Goal: Transaction & Acquisition: Purchase product/service

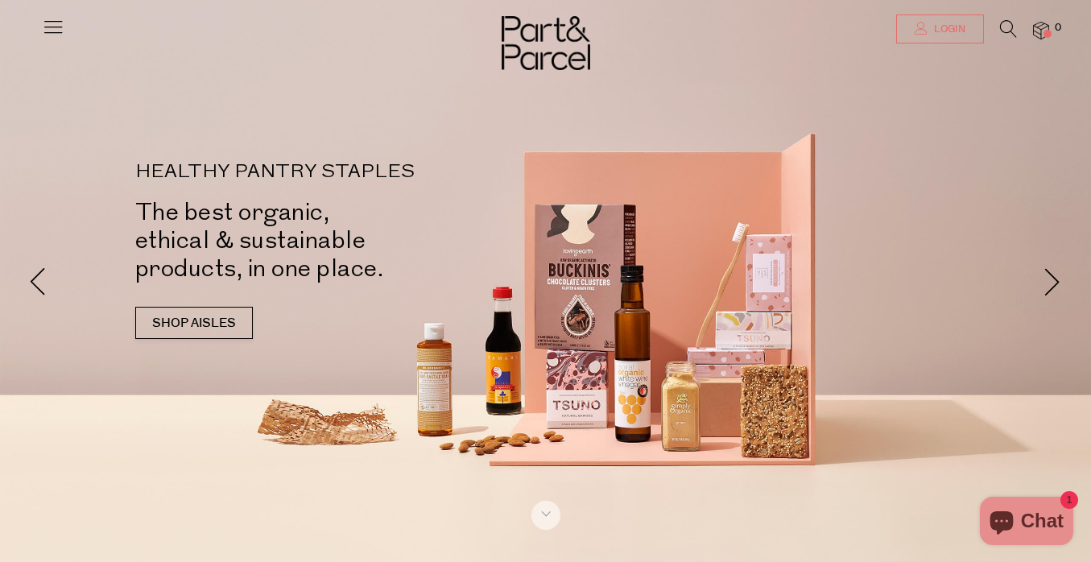
click at [956, 35] on span "Login" at bounding box center [947, 30] width 35 height 14
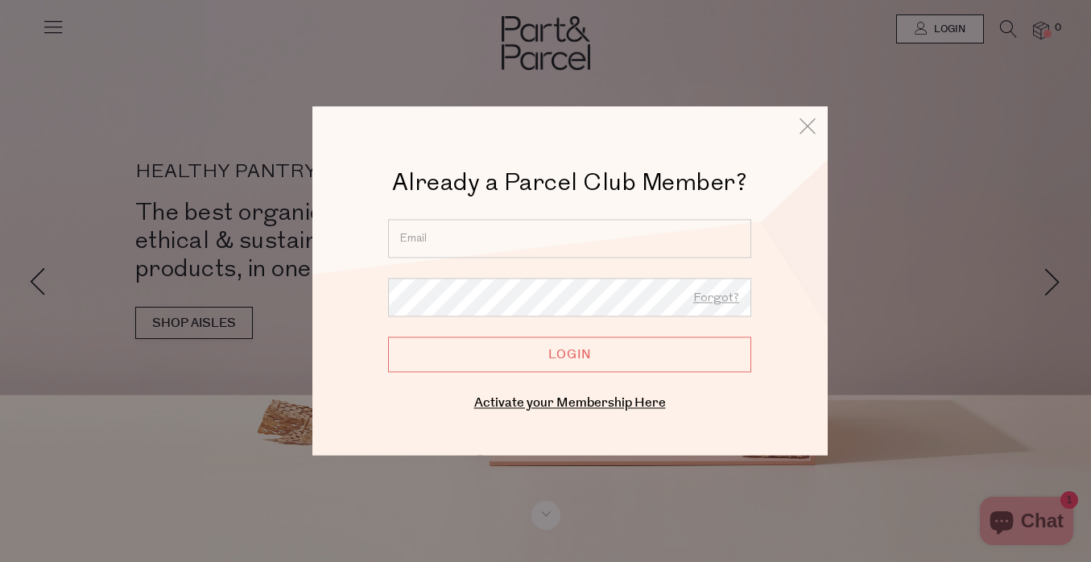
type input "nicole.marissa.farrington@gmail.com"
click at [569, 354] on input "Login" at bounding box center [569, 353] width 363 height 35
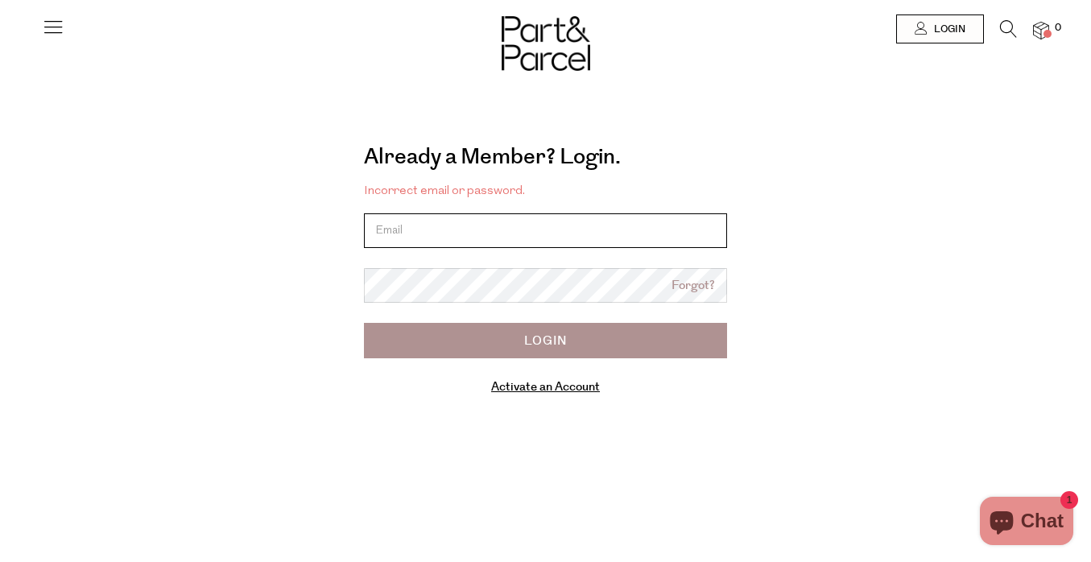
type input "[PERSON_NAME][EMAIL_ADDRESS][PERSON_NAME][PERSON_NAME][DOMAIN_NAME]"
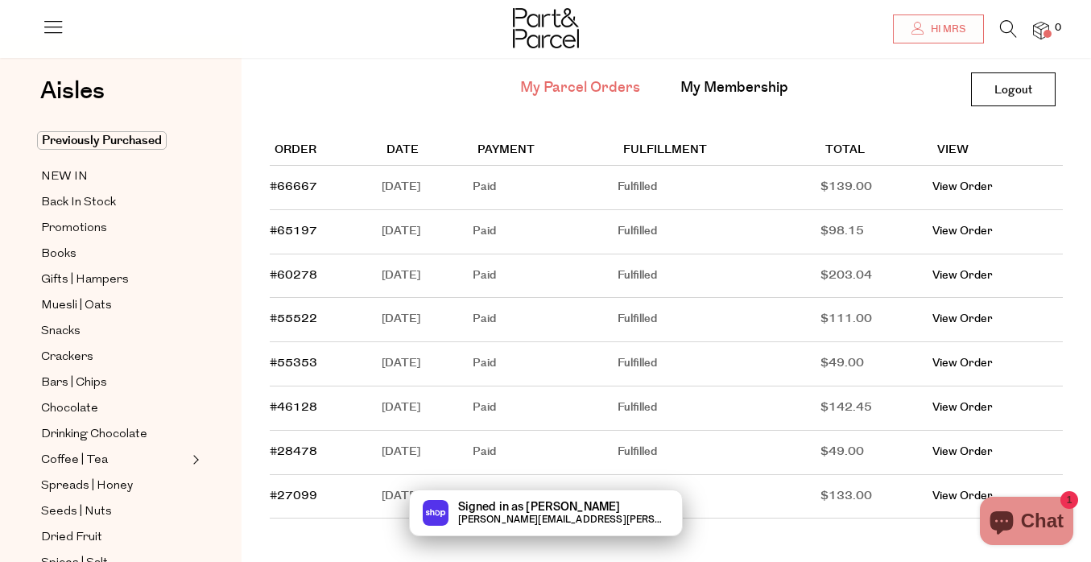
scroll to position [99, 0]
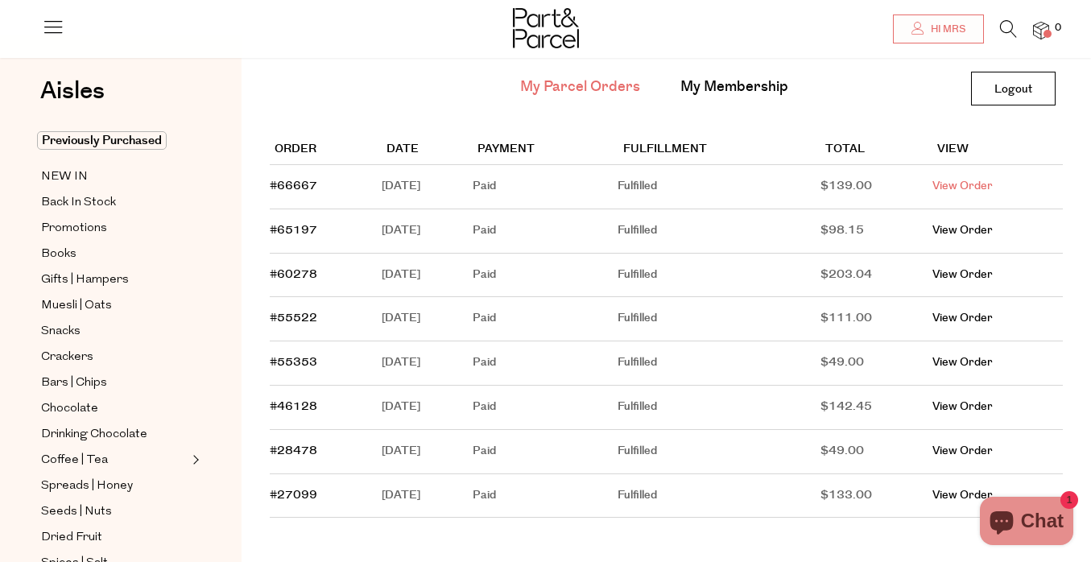
click at [979, 187] on link "View Order" at bounding box center [962, 186] width 60 height 16
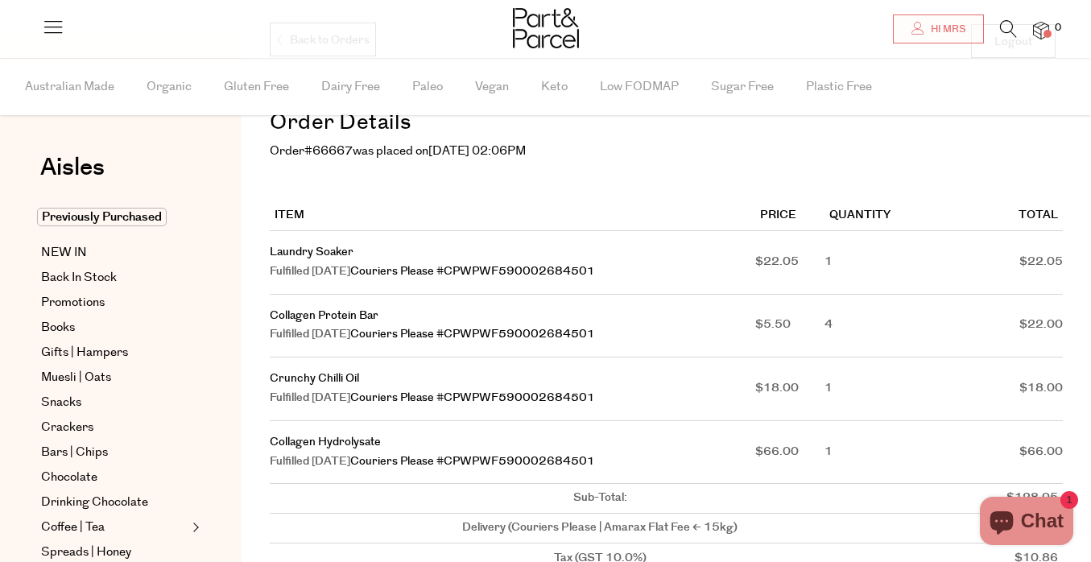
scroll to position [148, 0]
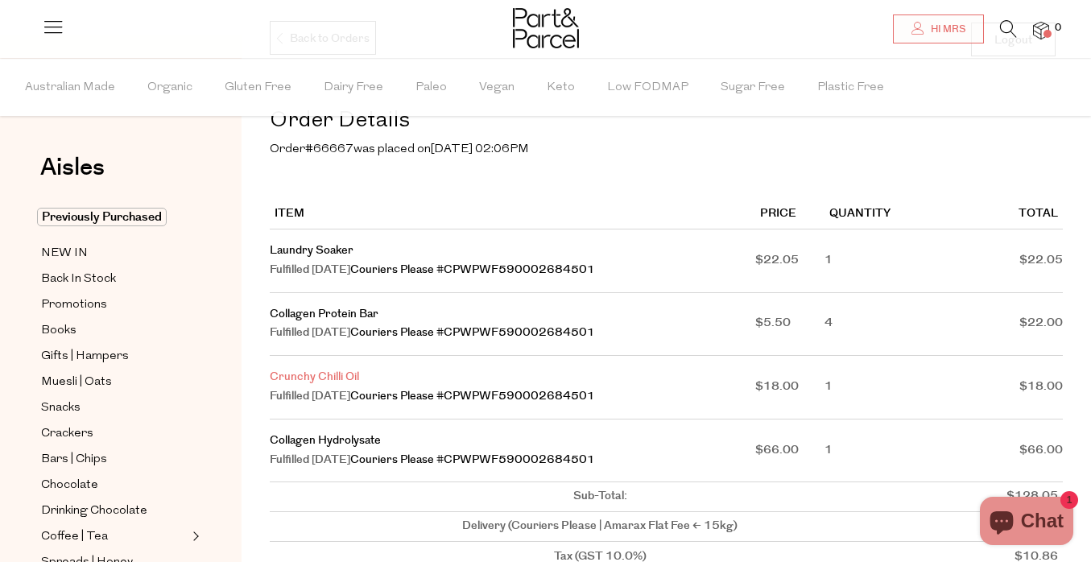
click at [330, 369] on link "Crunchy Chilli Oil" at bounding box center [314, 377] width 89 height 16
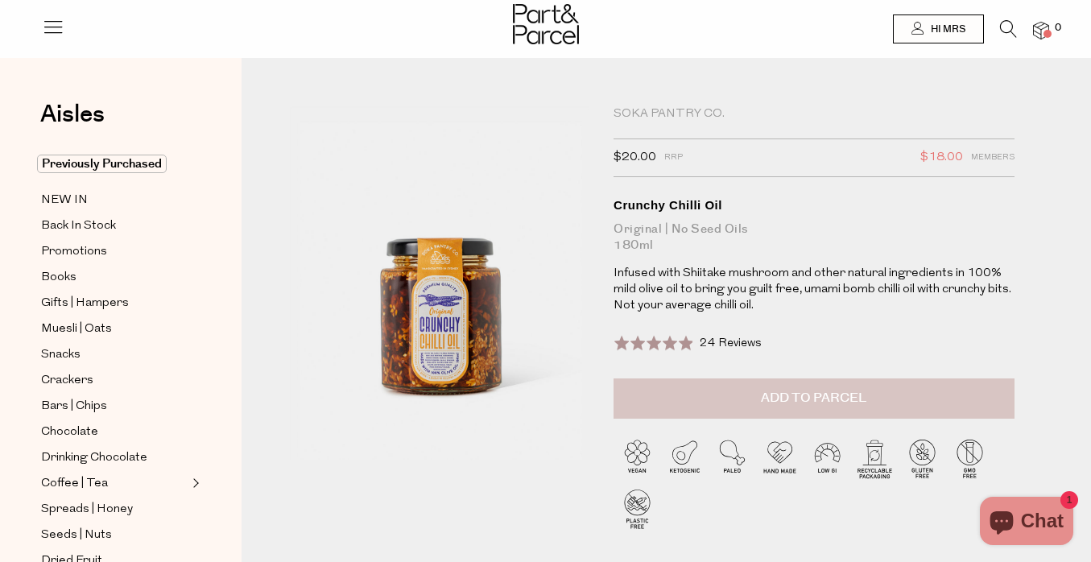
click at [852, 401] on span "Add to Parcel" at bounding box center [813, 398] width 105 height 19
click at [991, 397] on button "button" at bounding box center [991, 395] width 46 height 35
type input "2"
click at [74, 227] on span "Back In Stock" at bounding box center [78, 225] width 75 height 19
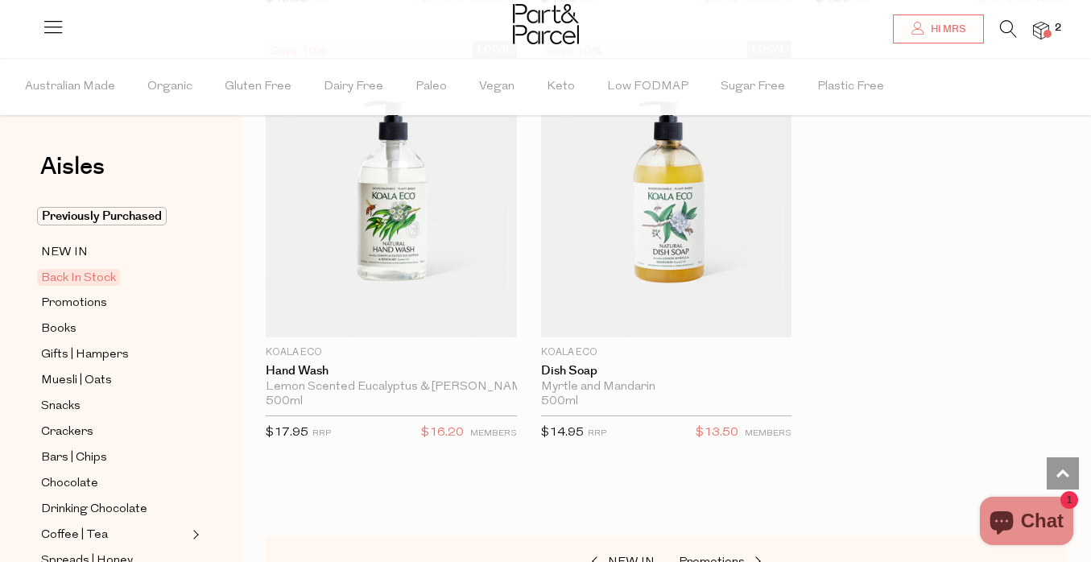
scroll to position [1037, 0]
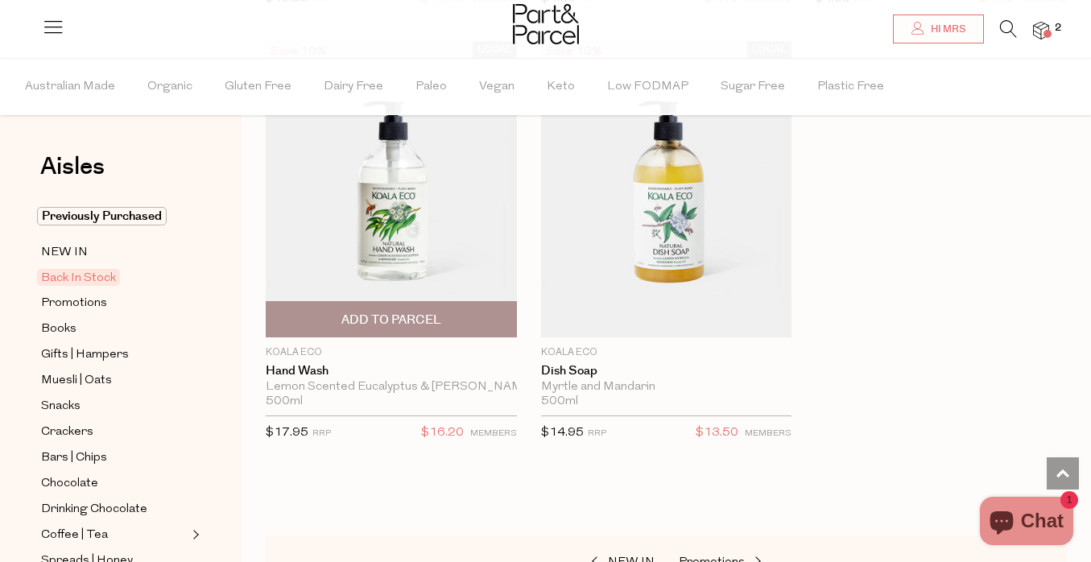
click at [339, 324] on span "Add To Parcel" at bounding box center [390, 319] width 241 height 35
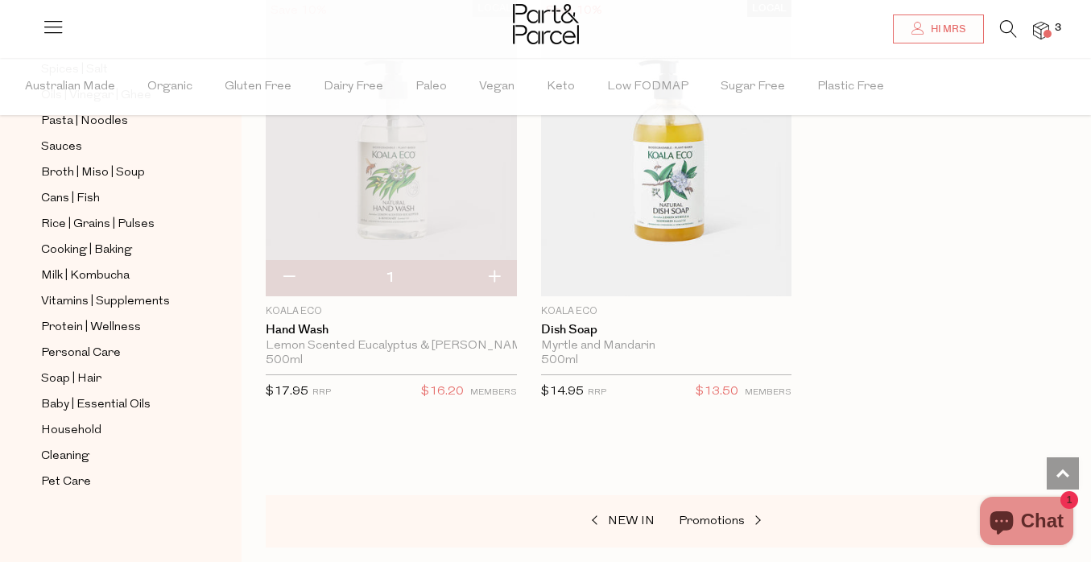
scroll to position [568, 0]
click at [77, 422] on span "Household" at bounding box center [71, 430] width 60 height 19
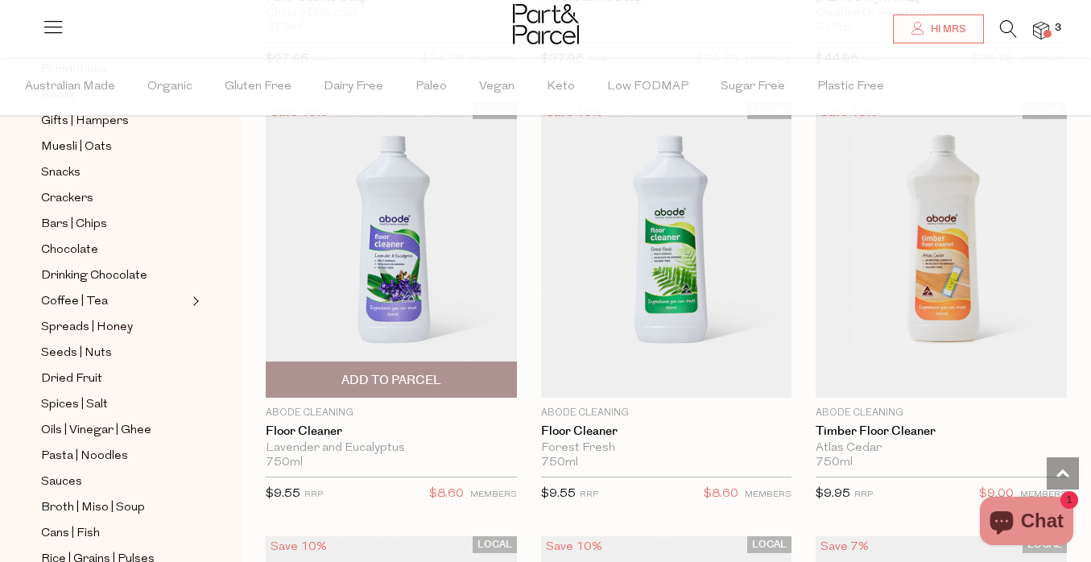
scroll to position [3150, 0]
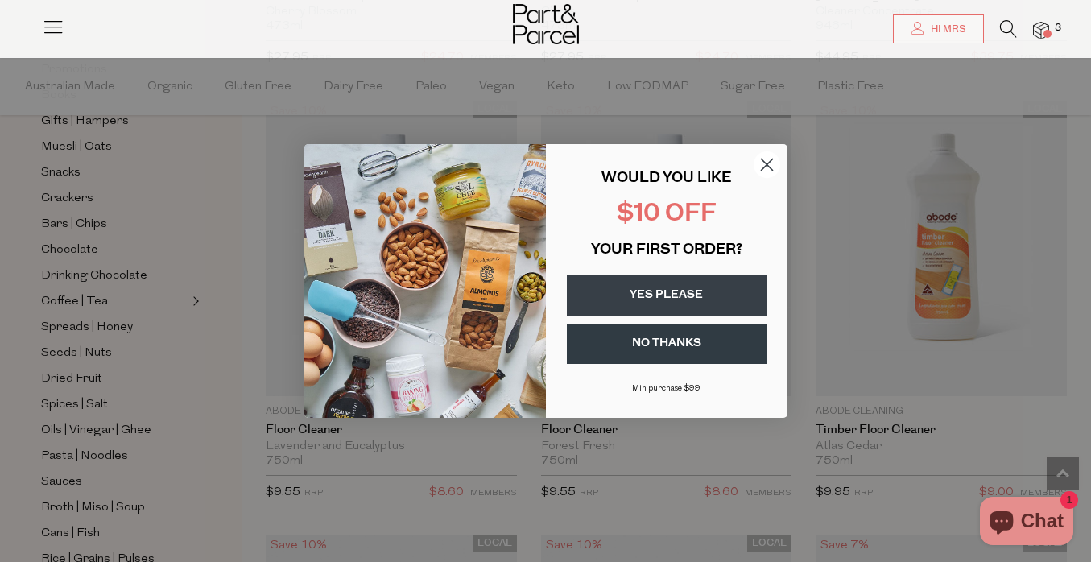
click at [766, 161] on circle "Close dialog" at bounding box center [766, 164] width 27 height 27
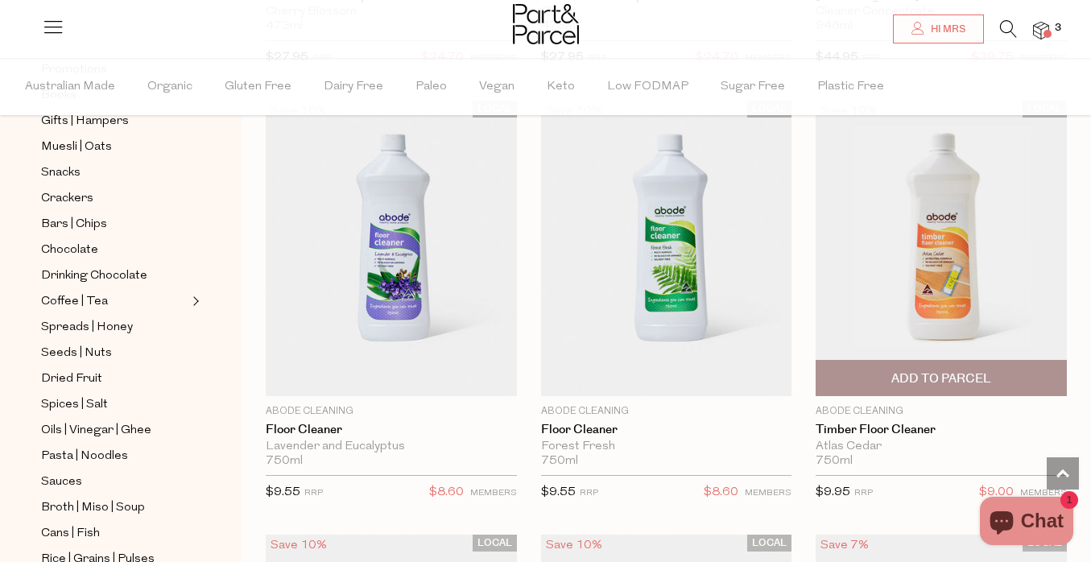
click at [929, 281] on img at bounding box center [940, 249] width 251 height 296
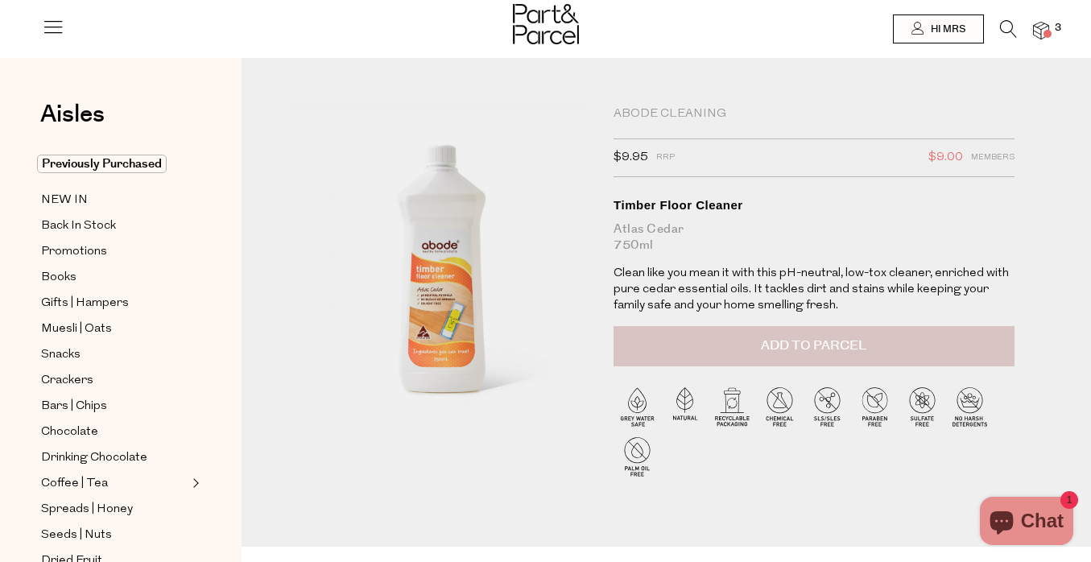
click at [699, 343] on button "Add to Parcel" at bounding box center [813, 346] width 401 height 40
click at [813, 345] on input "1" at bounding box center [813, 346] width 401 height 40
click at [1041, 34] on img at bounding box center [1041, 31] width 16 height 19
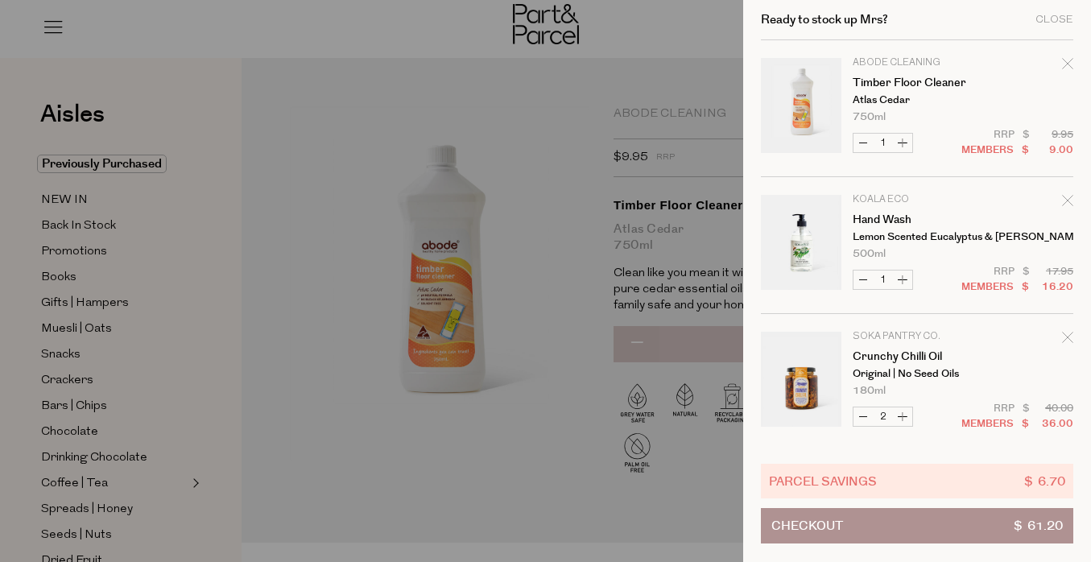
click at [901, 140] on button "Increase Timber Floor Cleaner" at bounding box center [902, 143] width 19 height 19
type input "2"
click at [604, 134] on div at bounding box center [545, 281] width 1091 height 562
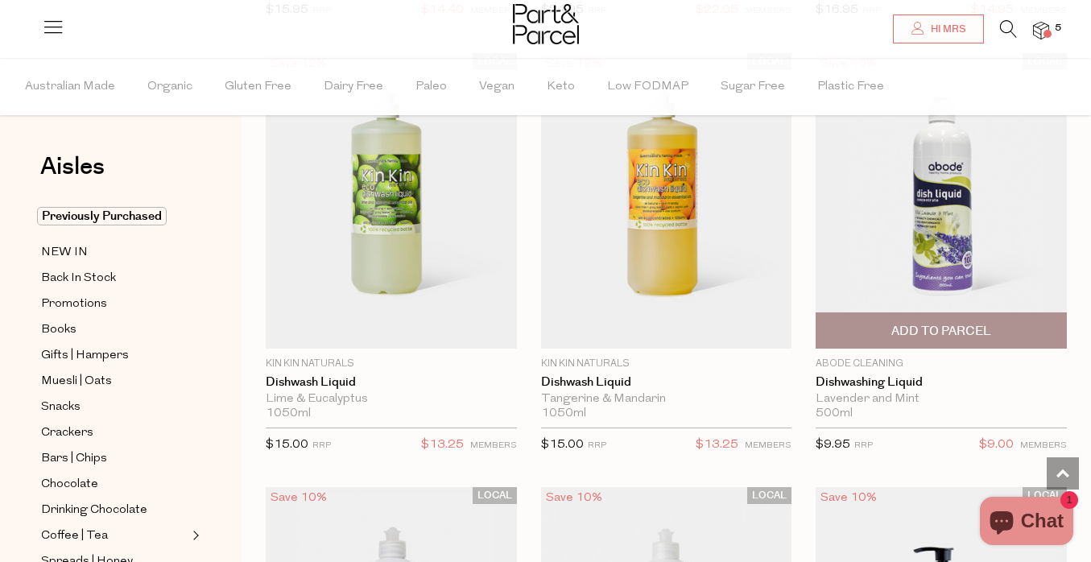
scroll to position [4499, 0]
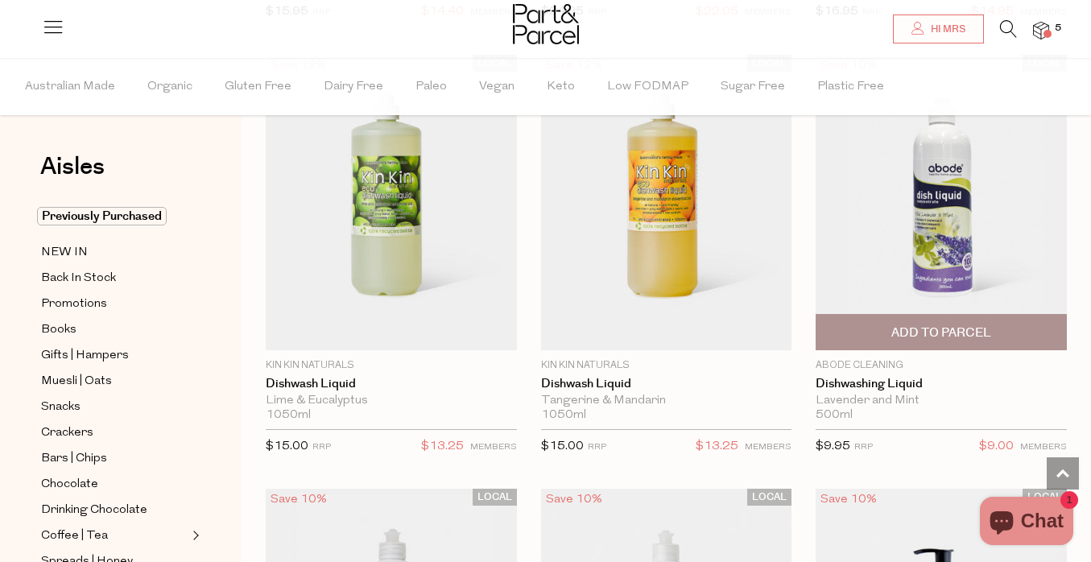
click at [926, 316] on span "Add To Parcel" at bounding box center [940, 332] width 241 height 35
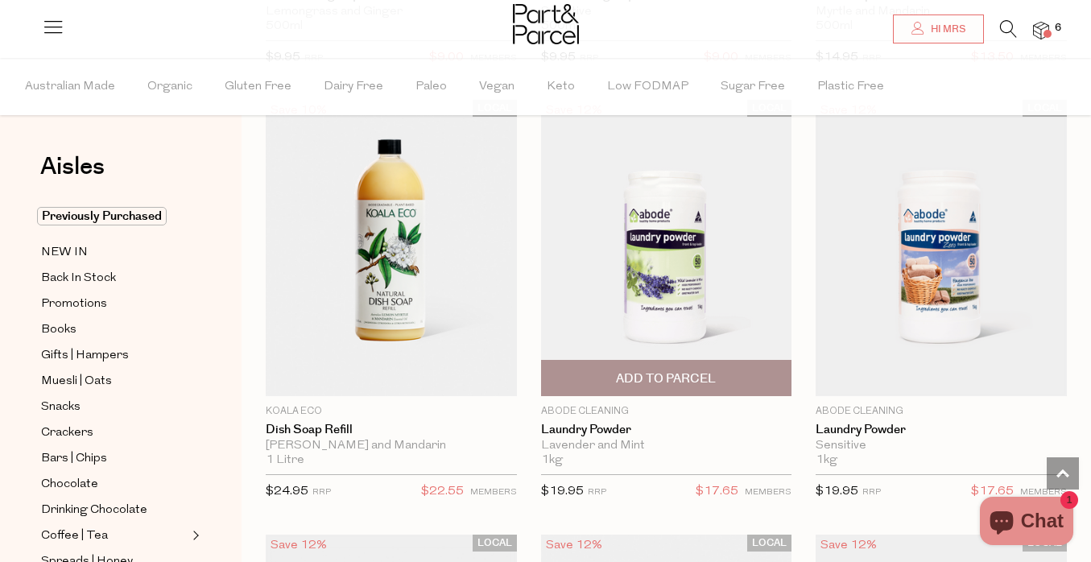
scroll to position [5323, 0]
click at [640, 369] on span "Add To Parcel" at bounding box center [666, 377] width 100 height 17
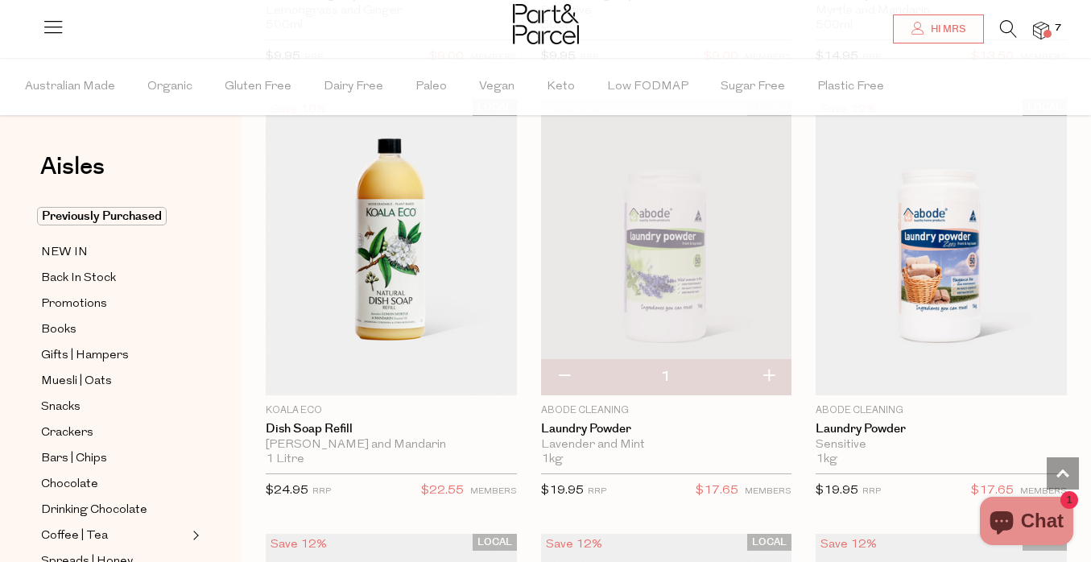
click at [763, 363] on button "button" at bounding box center [768, 376] width 46 height 35
type input "2"
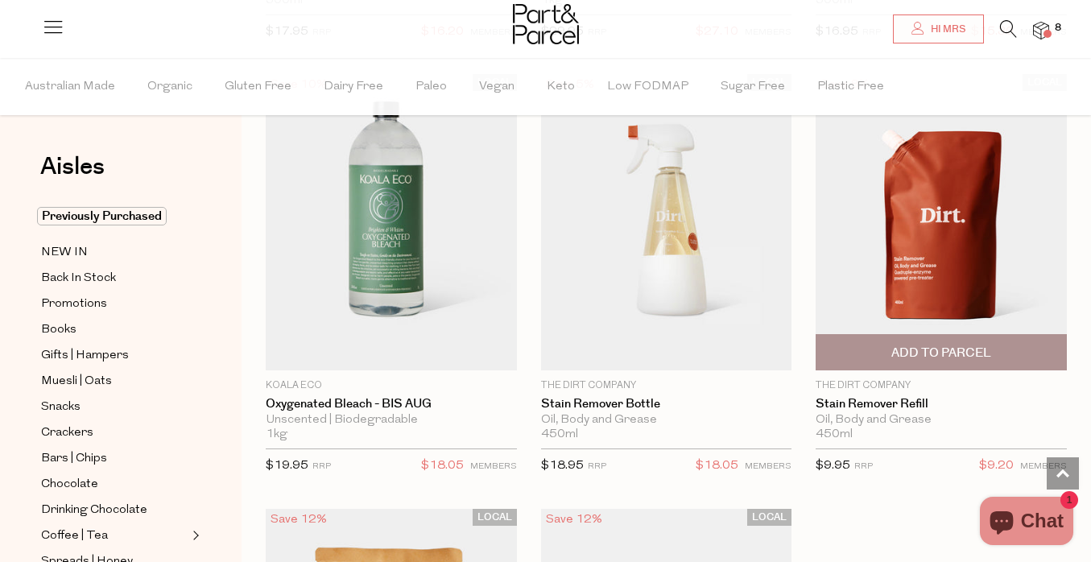
scroll to position [6847, 0]
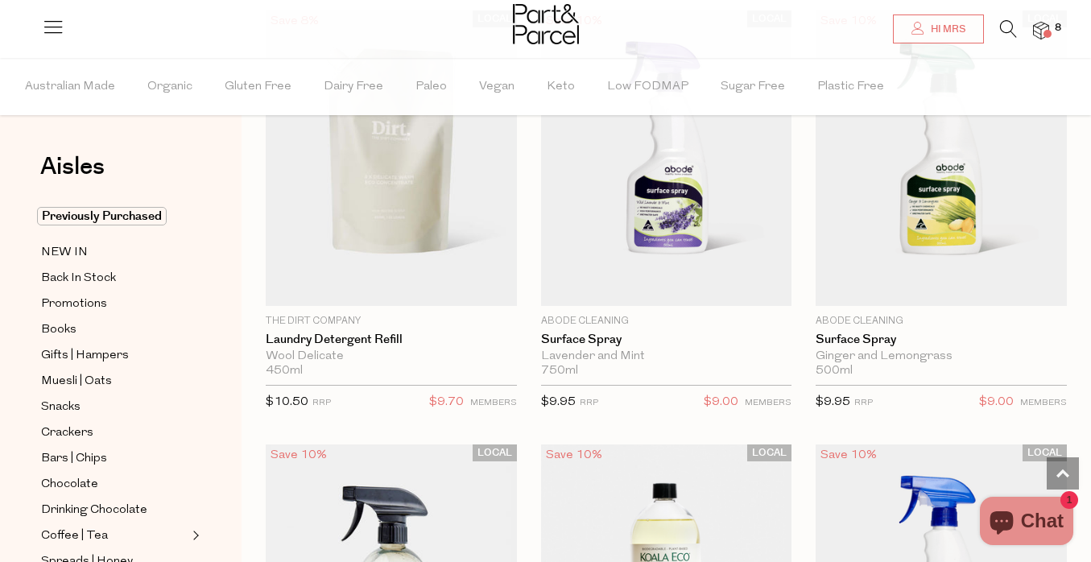
scroll to position [8906, 0]
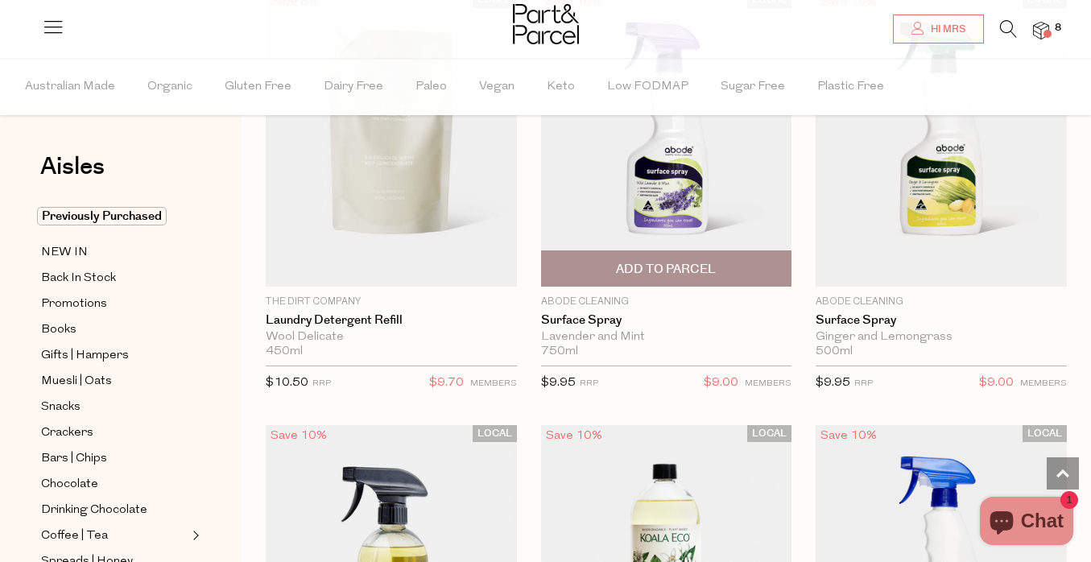
click at [691, 261] on span "Add To Parcel" at bounding box center [666, 269] width 100 height 17
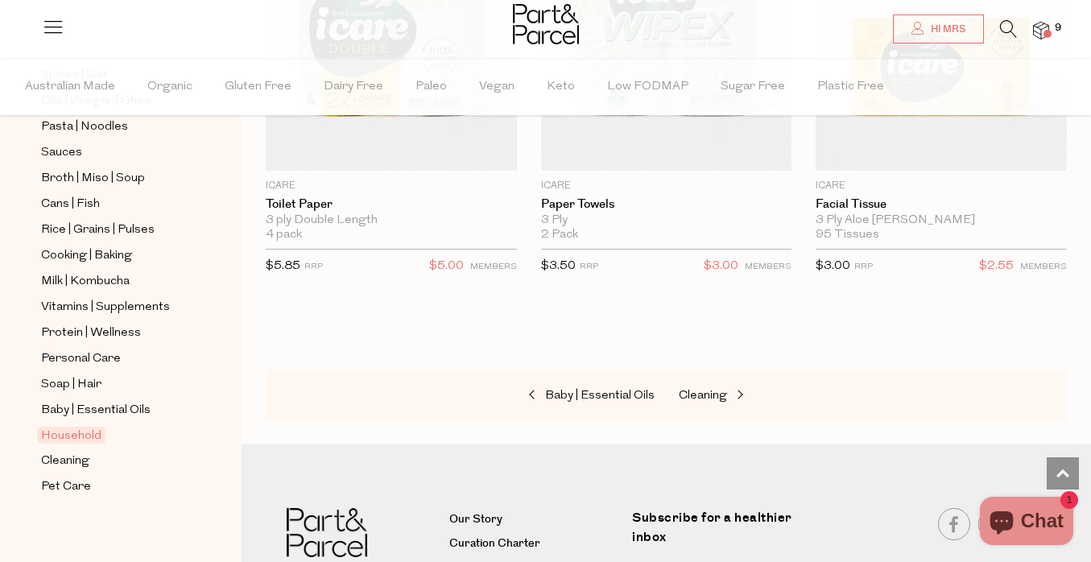
scroll to position [566, 0]
click at [101, 358] on span "Personal Care" at bounding box center [81, 356] width 80 height 19
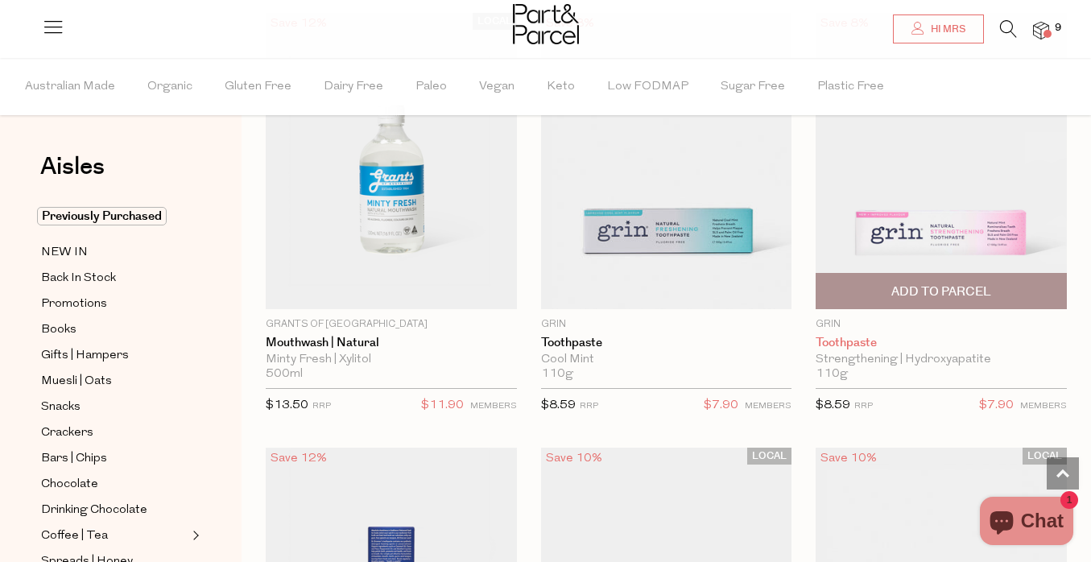
scroll to position [2374, 0]
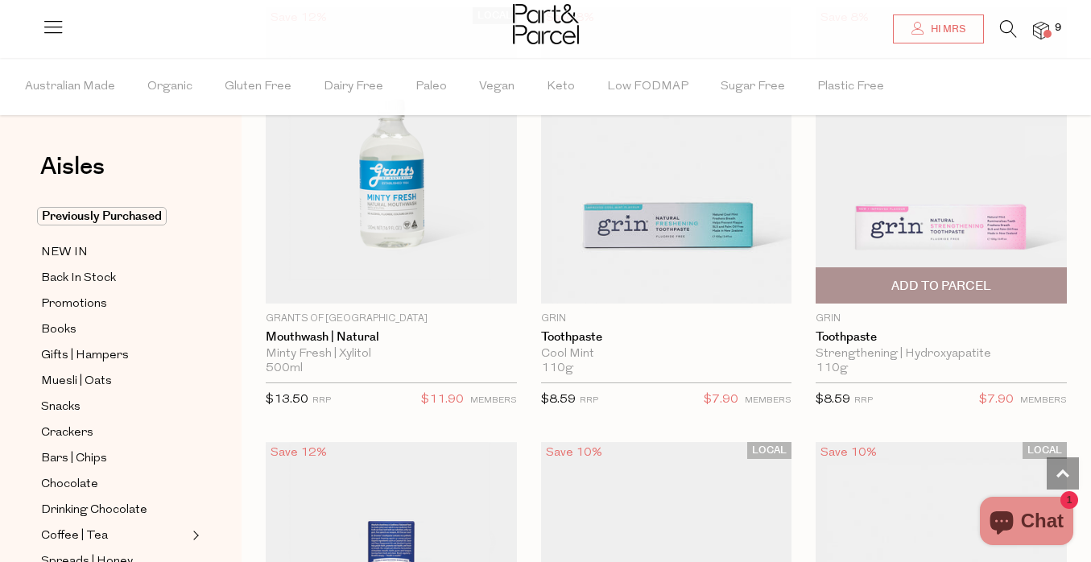
click at [970, 280] on span "Add To Parcel" at bounding box center [941, 286] width 100 height 17
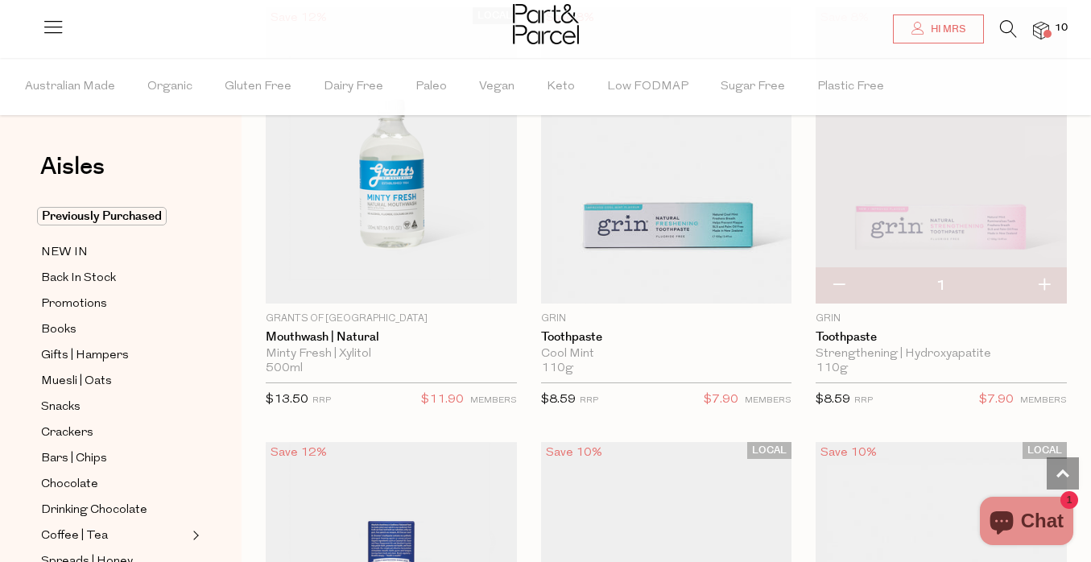
click at [1041, 275] on button "button" at bounding box center [1044, 285] width 46 height 35
type input "2"
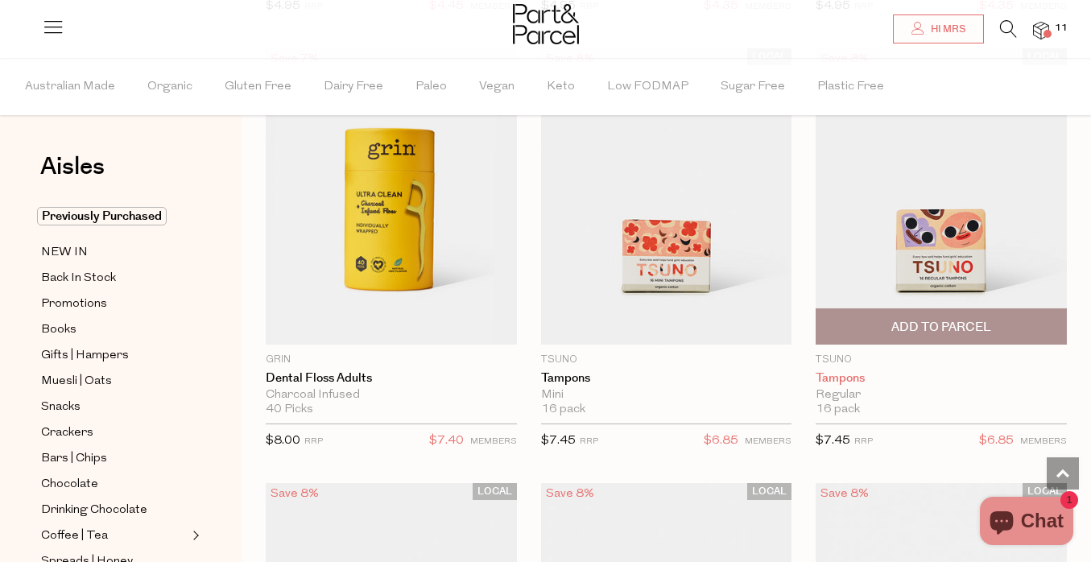
scroll to position [4940, 0]
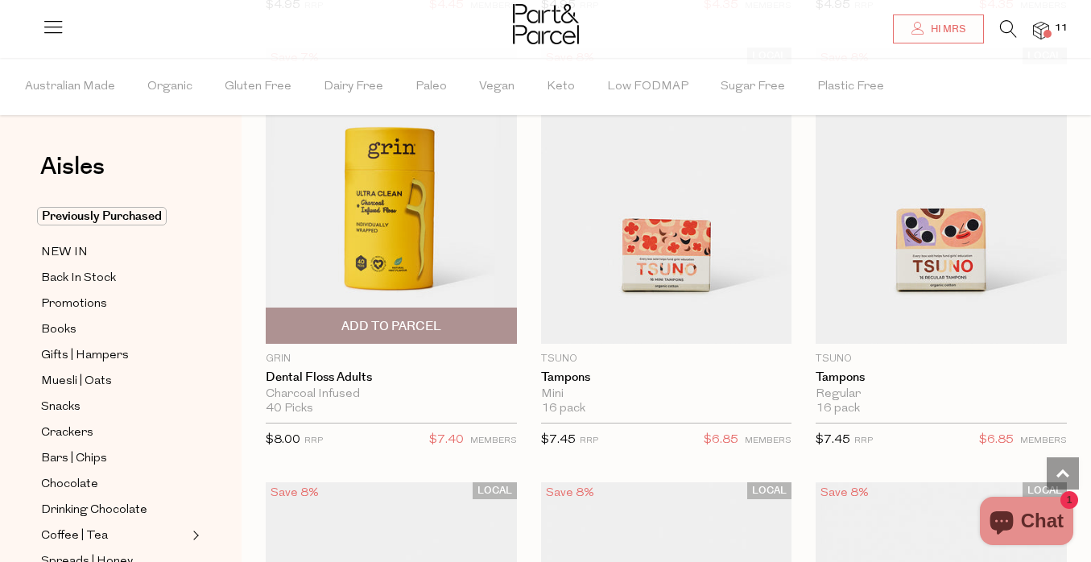
click at [425, 308] on span "Add To Parcel" at bounding box center [390, 325] width 241 height 35
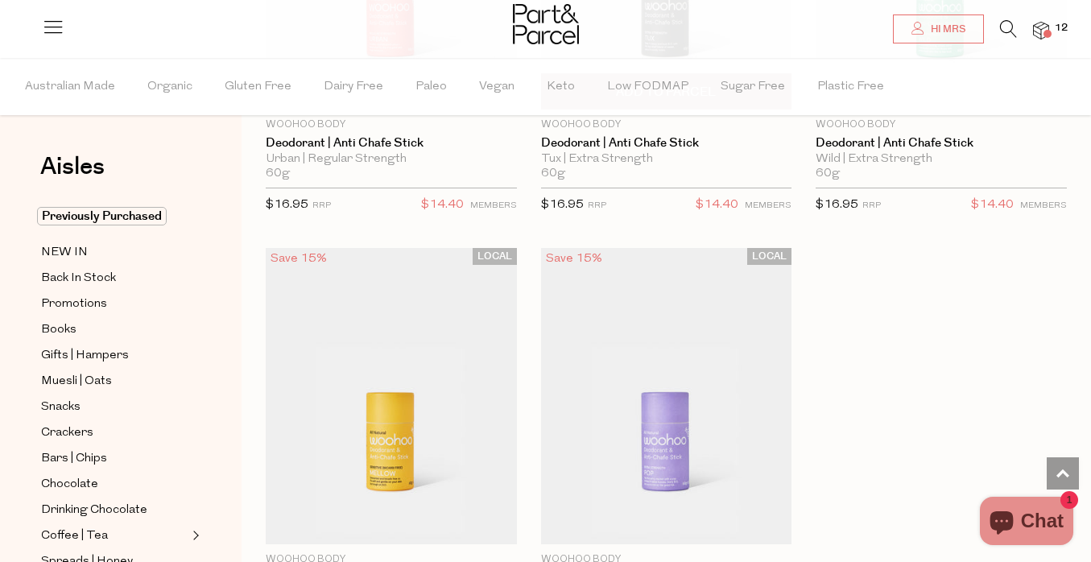
scroll to position [6917, 1]
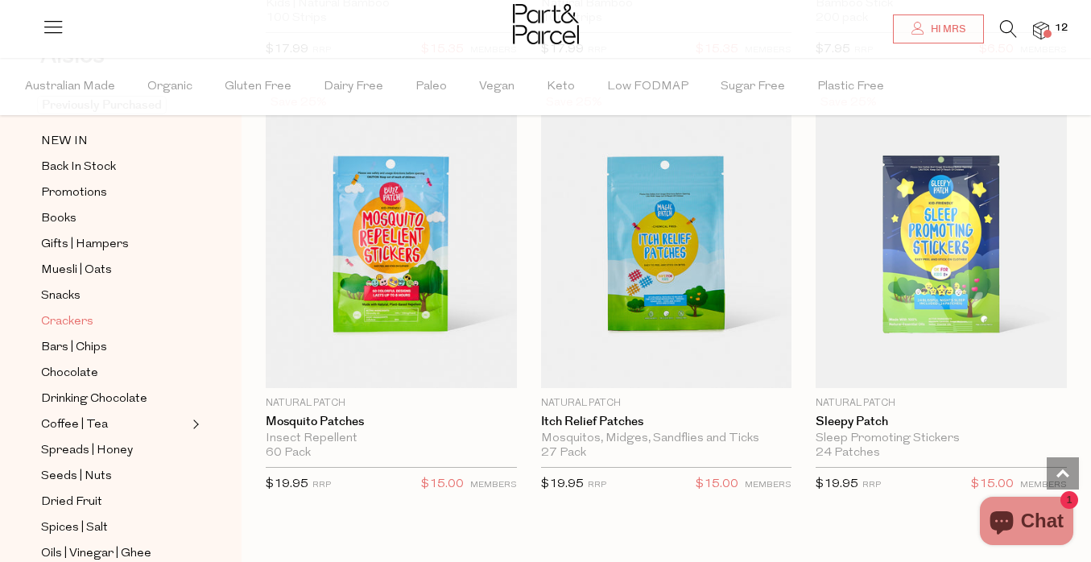
scroll to position [112, 0]
click at [73, 319] on span "Crackers" at bounding box center [67, 320] width 52 height 19
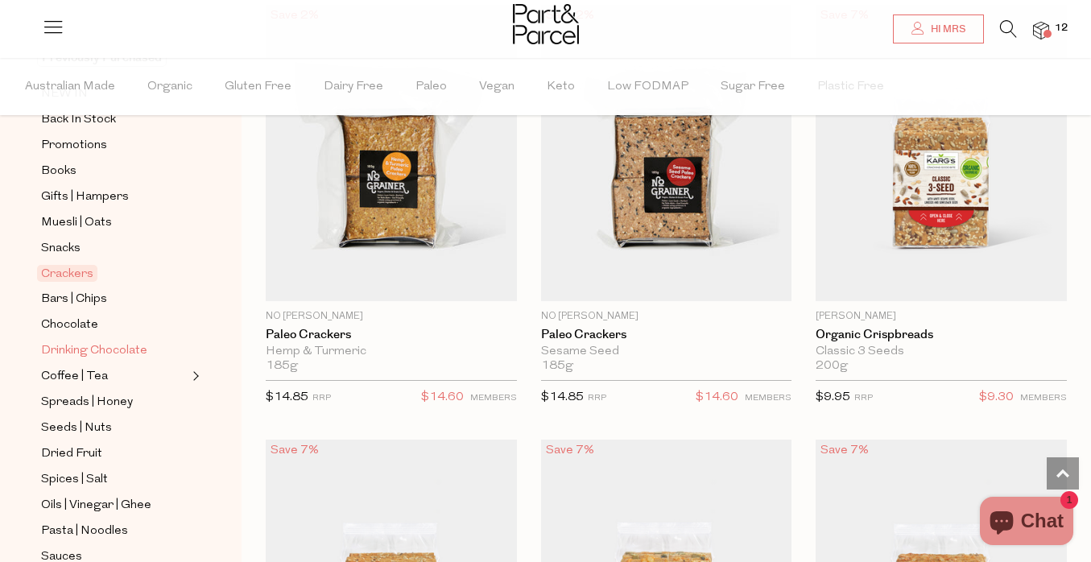
scroll to position [161, 0]
click at [88, 300] on span "Bars | Chips" at bounding box center [74, 296] width 66 height 19
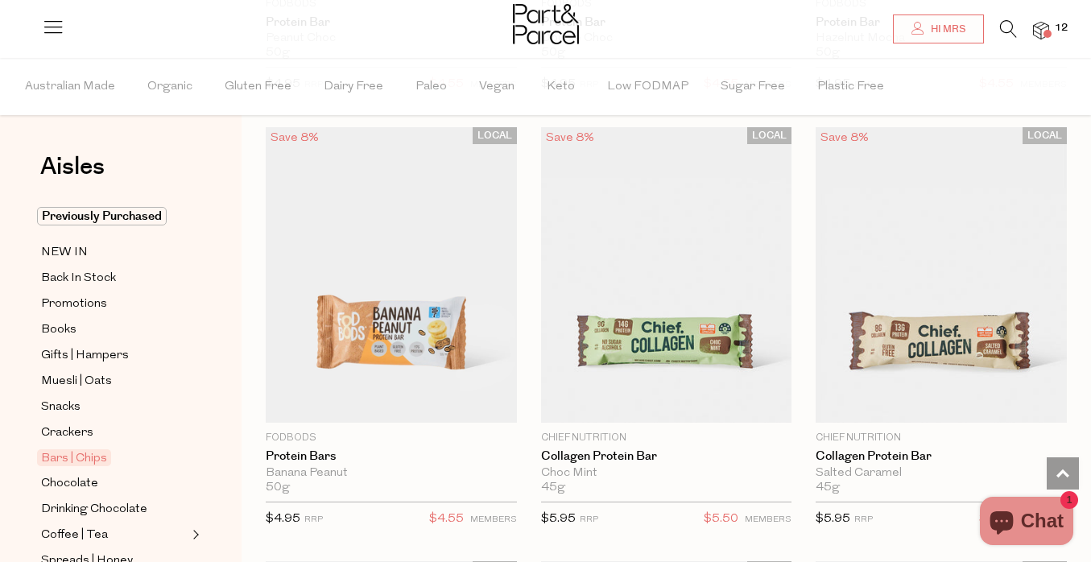
scroll to position [1909, 0]
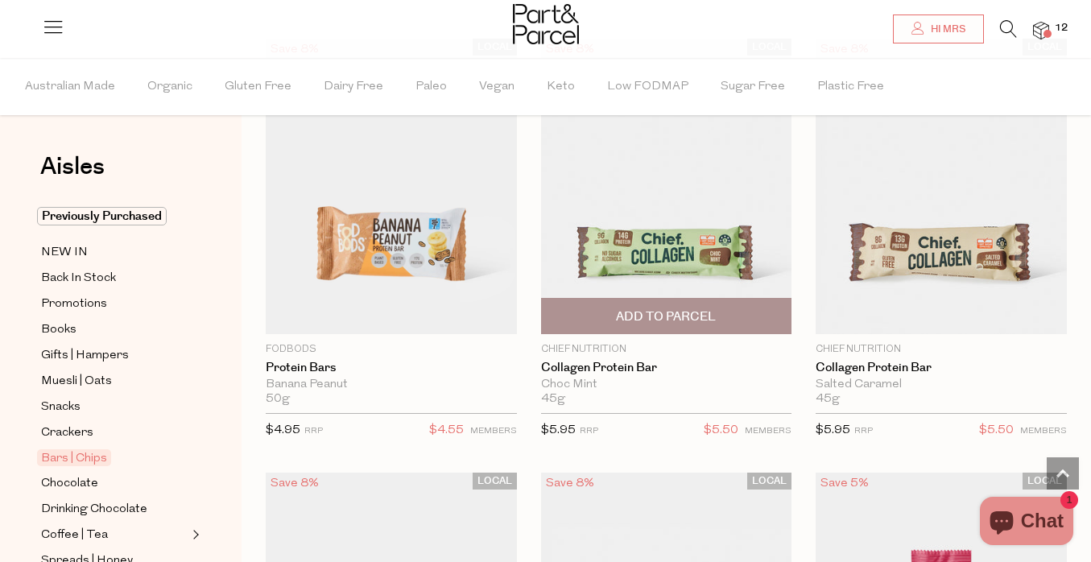
click at [699, 312] on span "Add To Parcel" at bounding box center [666, 316] width 100 height 17
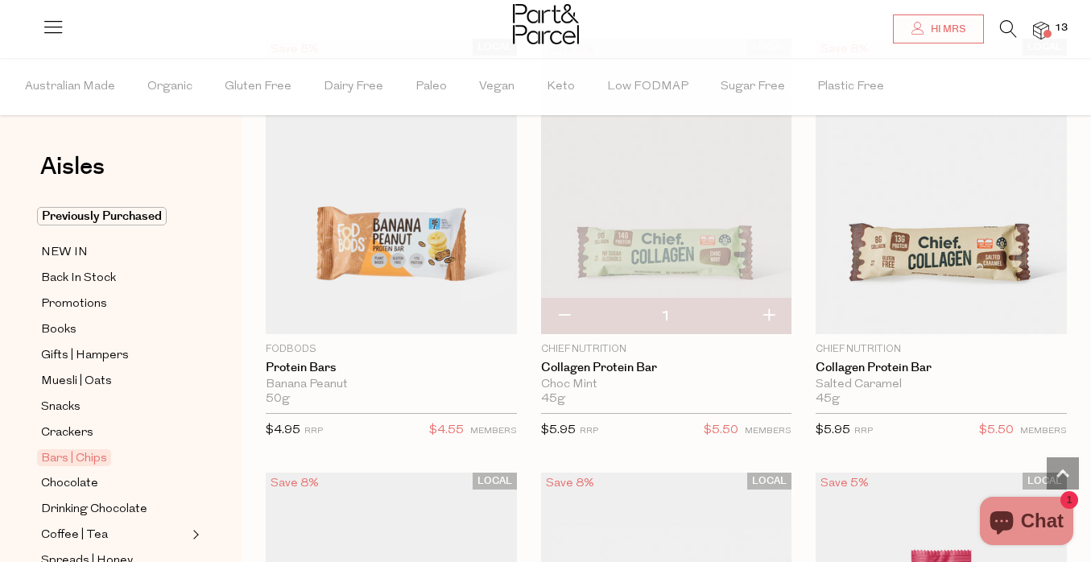
click at [773, 308] on button "button" at bounding box center [768, 316] width 46 height 35
type input "2"
click at [769, 311] on button "button" at bounding box center [768, 316] width 46 height 35
type input "3"
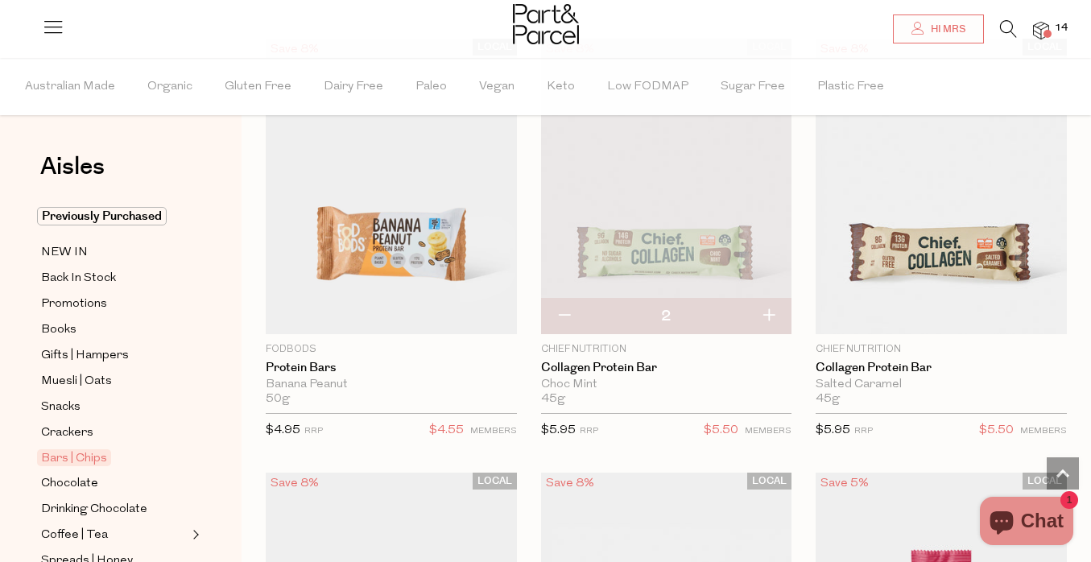
type input "3"
click at [770, 307] on button "button" at bounding box center [768, 316] width 46 height 35
type input "4"
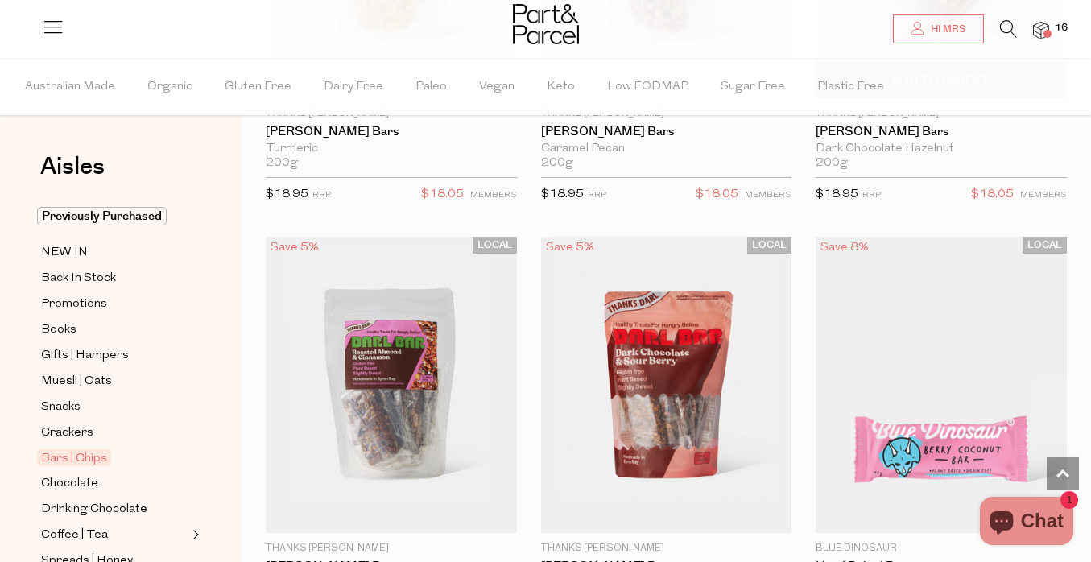
scroll to position [3923, 0]
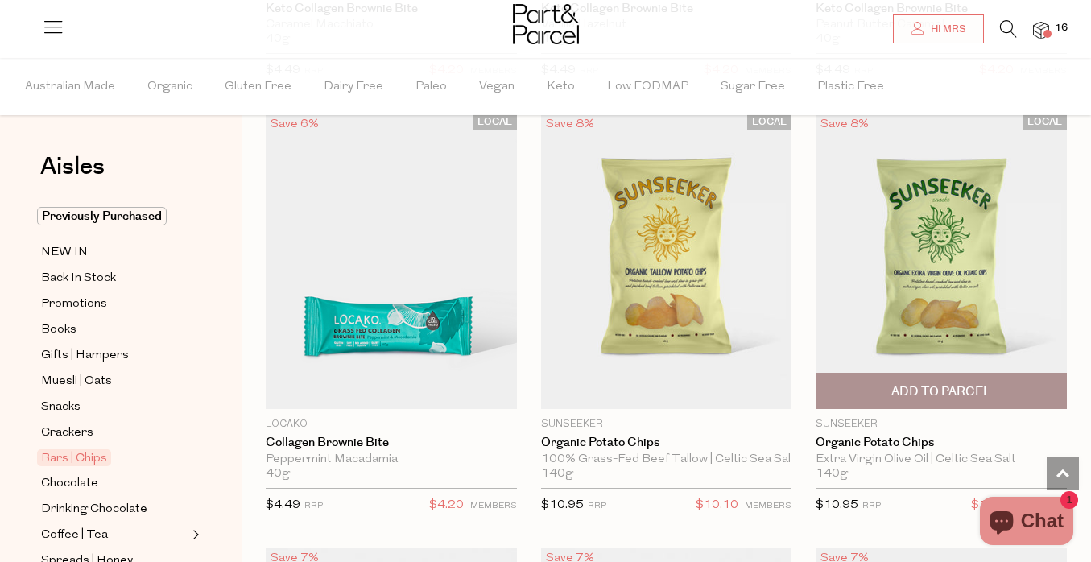
scroll to position [7920, 0]
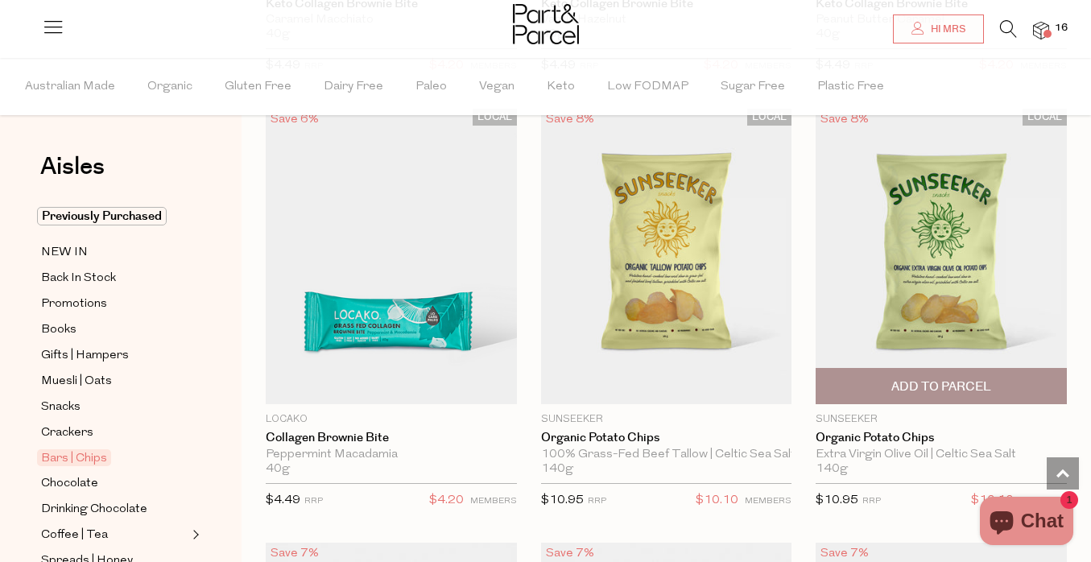
click at [979, 378] on span "Add To Parcel" at bounding box center [941, 386] width 100 height 17
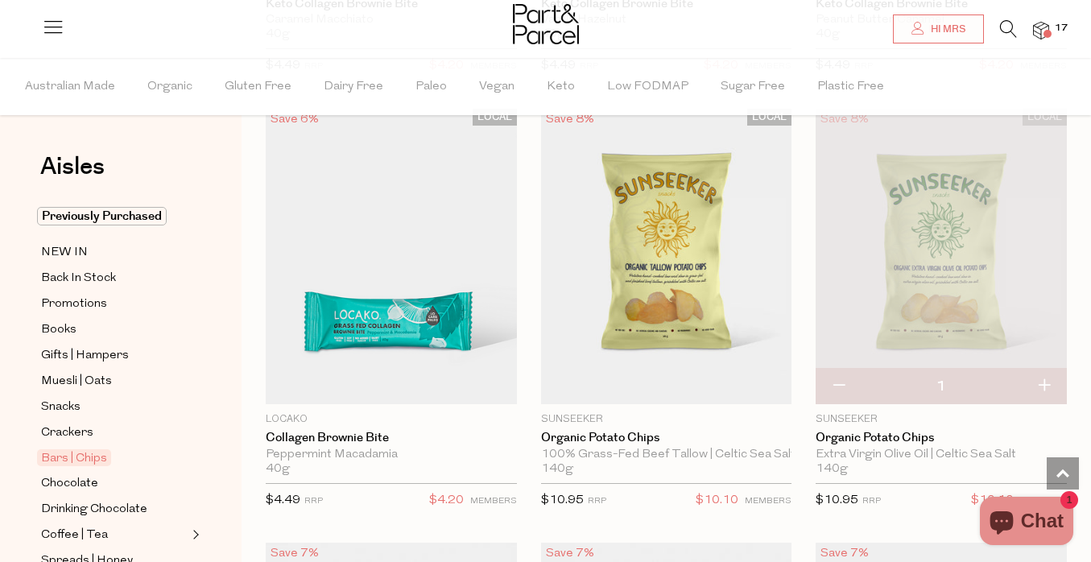
click at [1046, 369] on button "button" at bounding box center [1044, 386] width 46 height 35
type input "2"
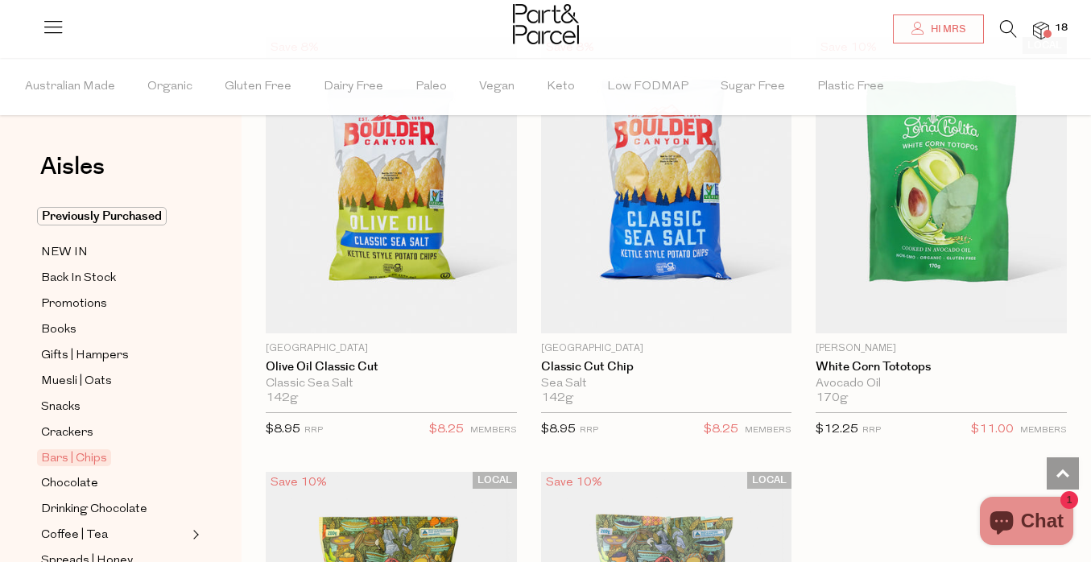
scroll to position [9743, 0]
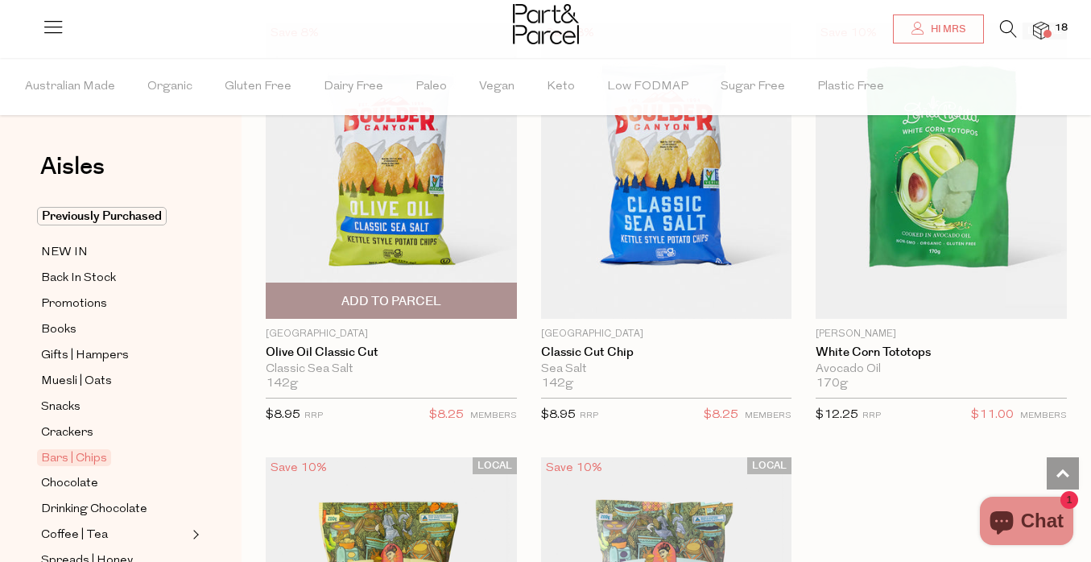
click at [463, 288] on span "Add To Parcel" at bounding box center [390, 300] width 241 height 35
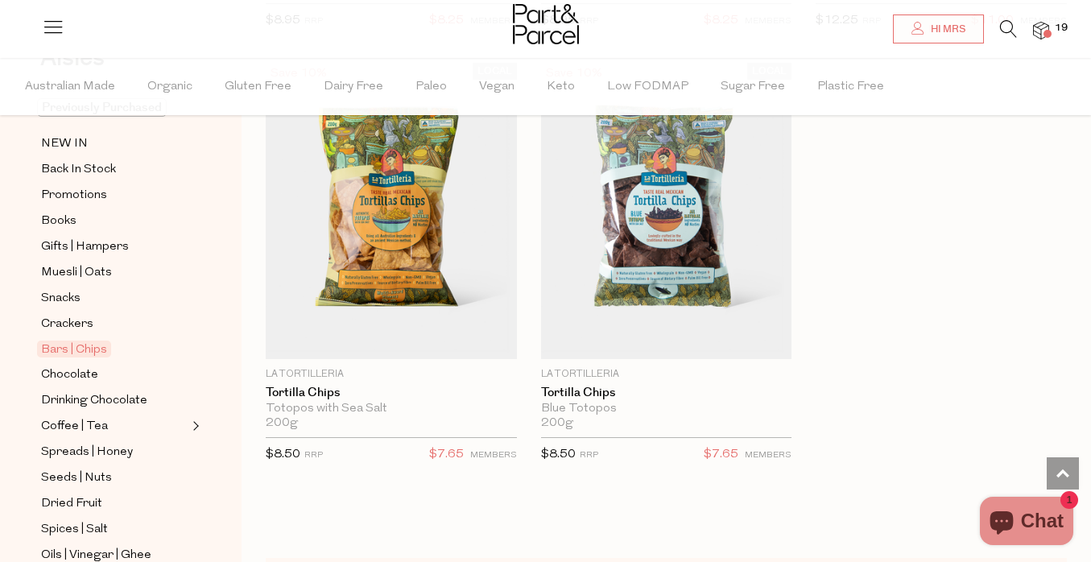
scroll to position [110, 0]
click at [79, 377] on span "Chocolate" at bounding box center [69, 373] width 57 height 19
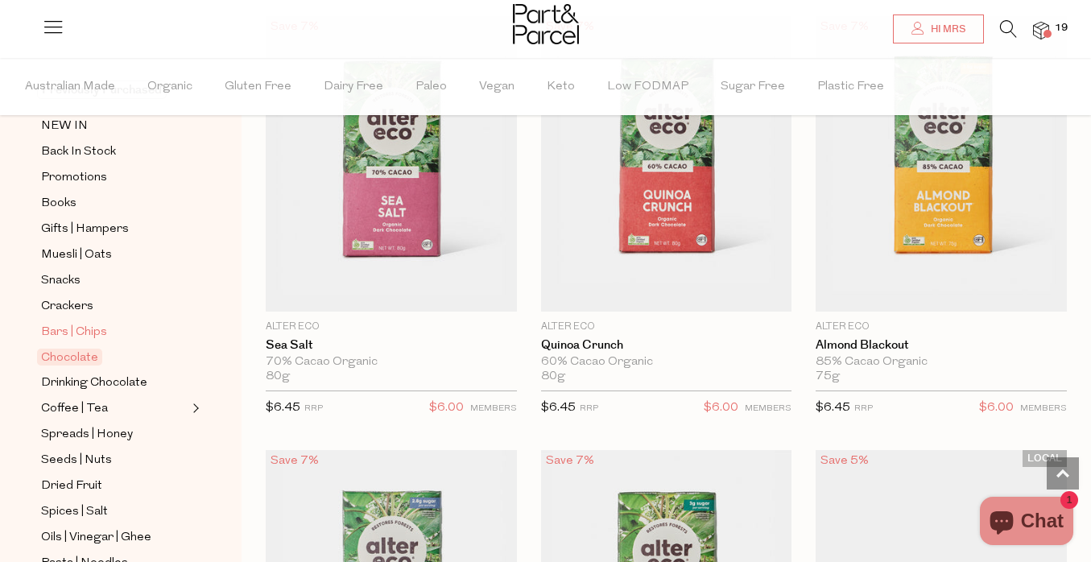
scroll to position [182, 0]
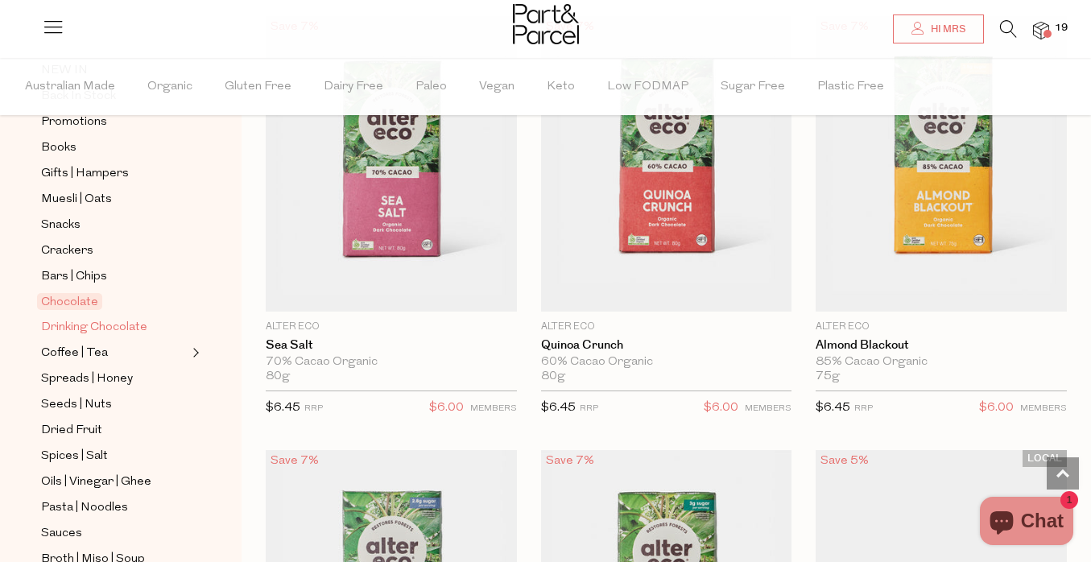
click at [134, 333] on span "Drinking Chocolate" at bounding box center [94, 327] width 106 height 19
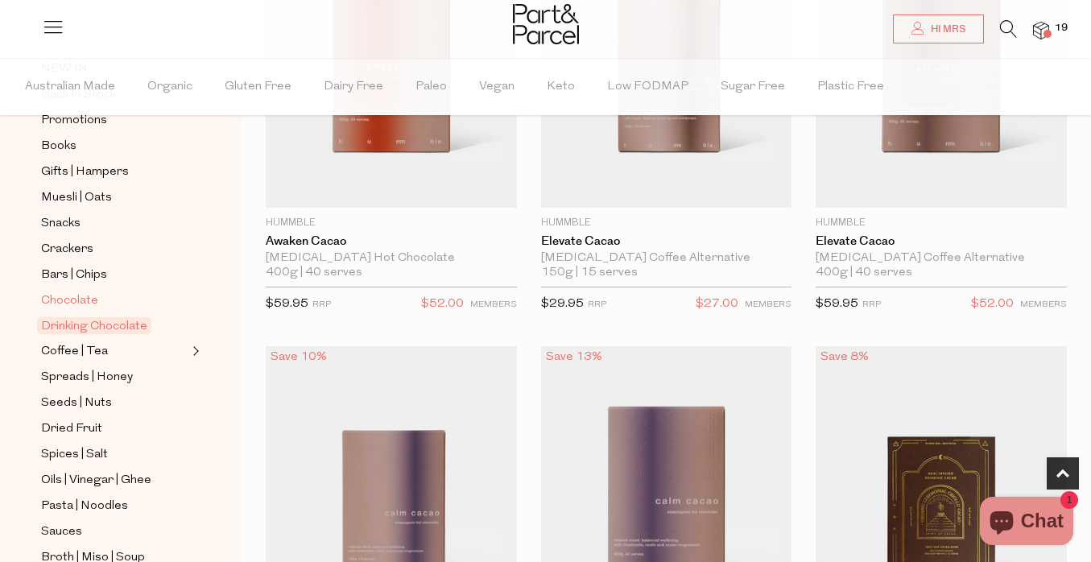
scroll to position [191, 0]
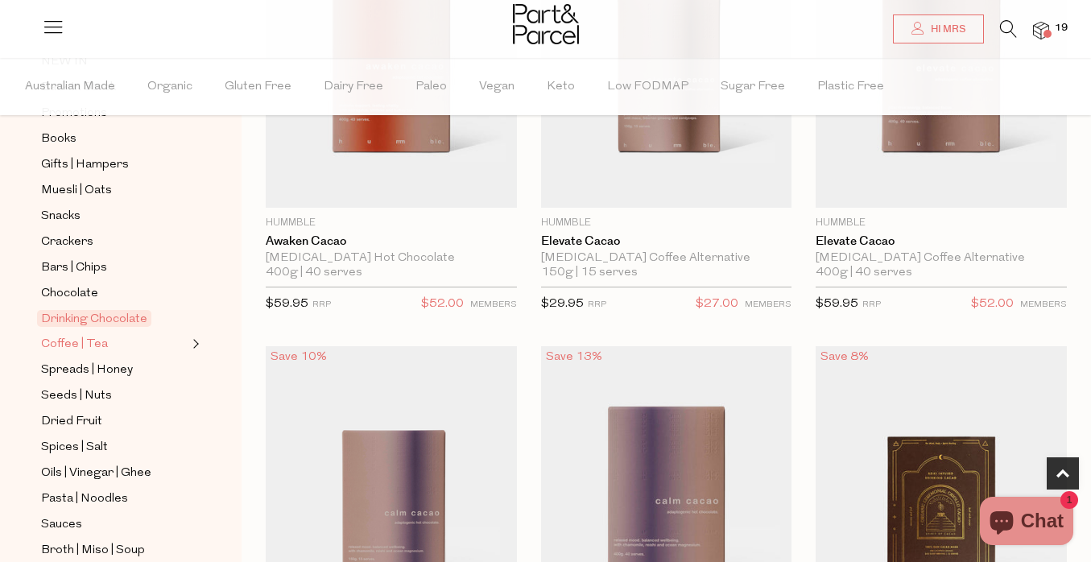
click at [91, 338] on span "Coffee | Tea" at bounding box center [74, 344] width 67 height 19
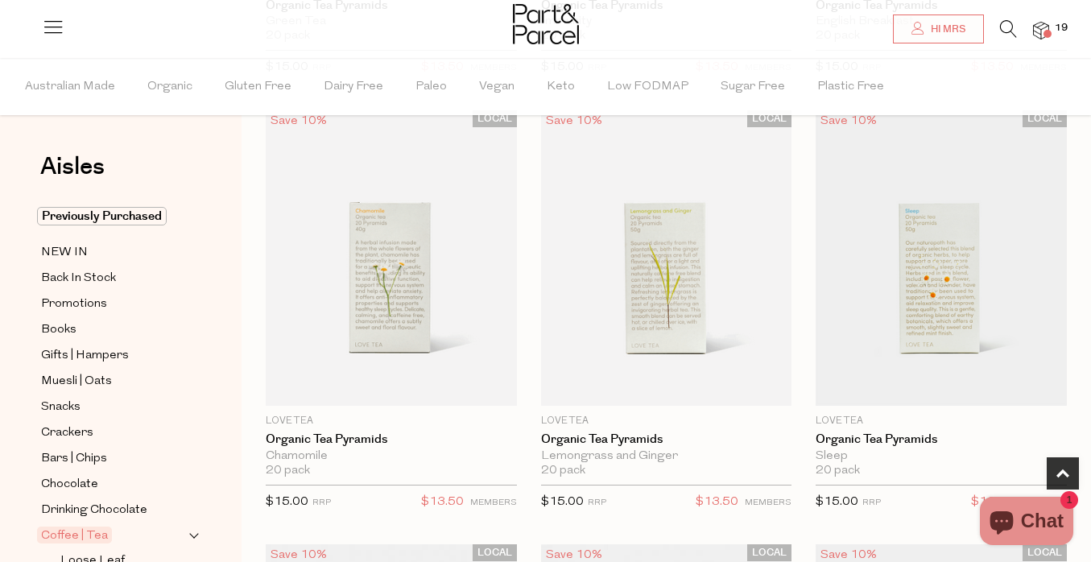
scroll to position [538, 0]
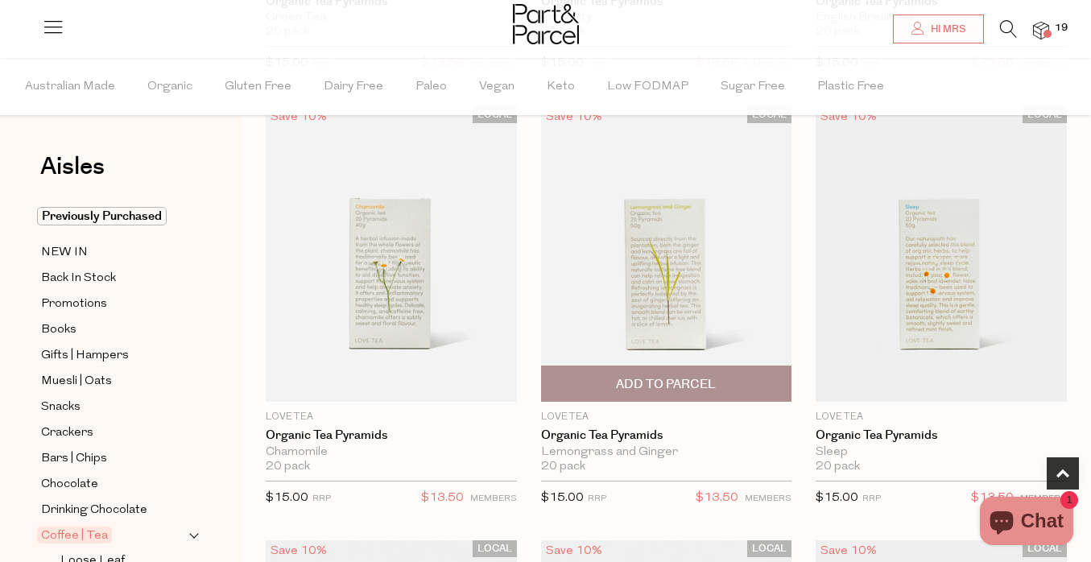
click at [690, 377] on span "Add To Parcel" at bounding box center [666, 384] width 100 height 17
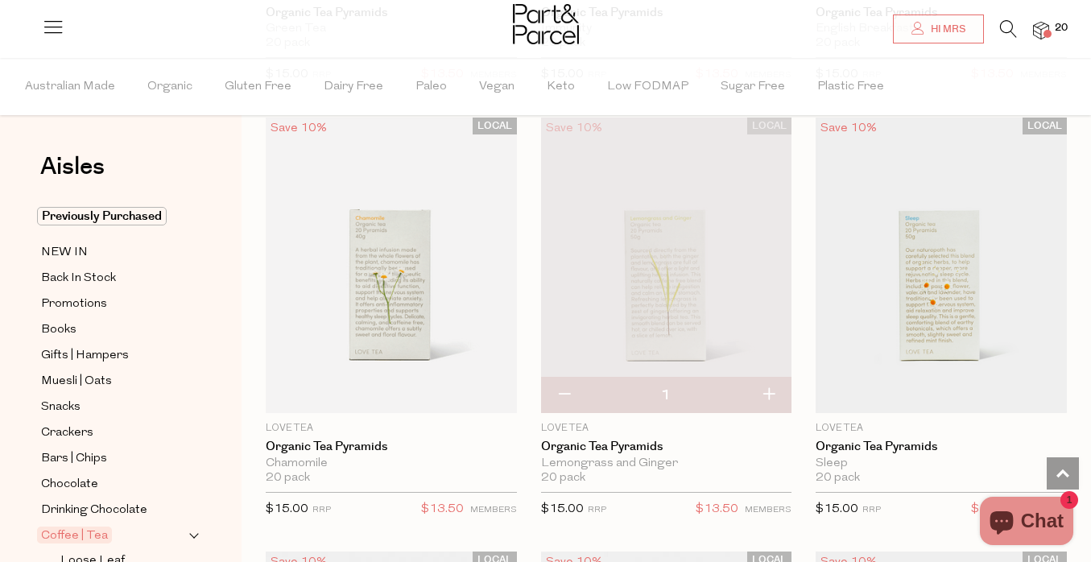
scroll to position [524, 0]
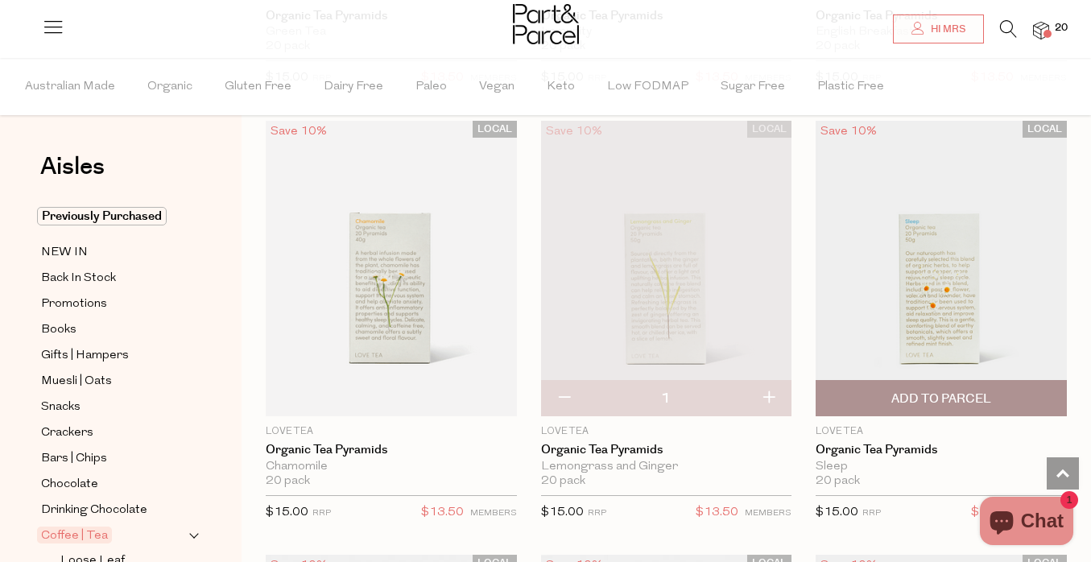
click at [960, 399] on span "Add To Parcel" at bounding box center [941, 398] width 100 height 17
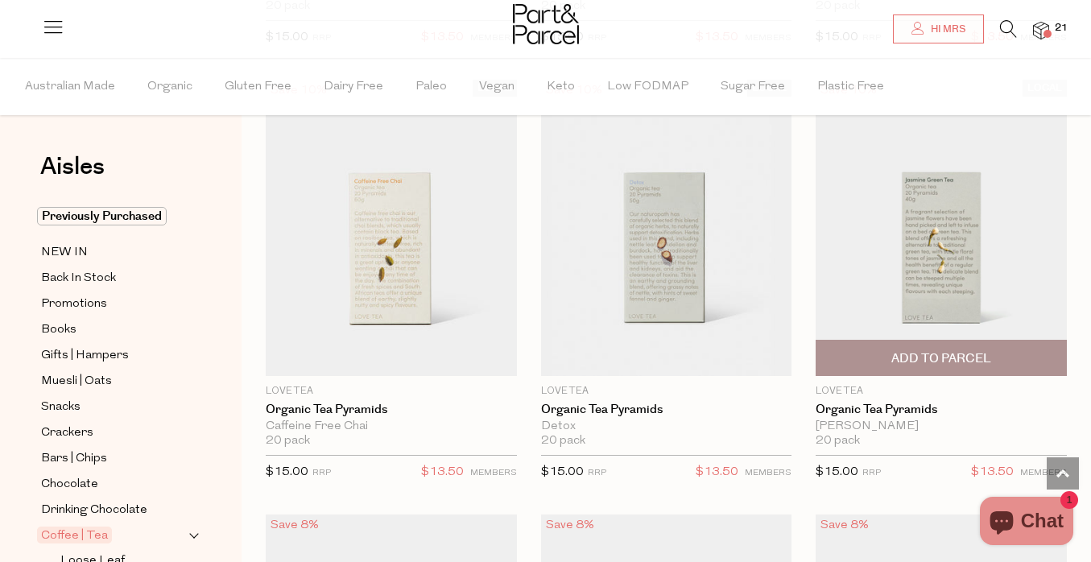
scroll to position [2353, 0]
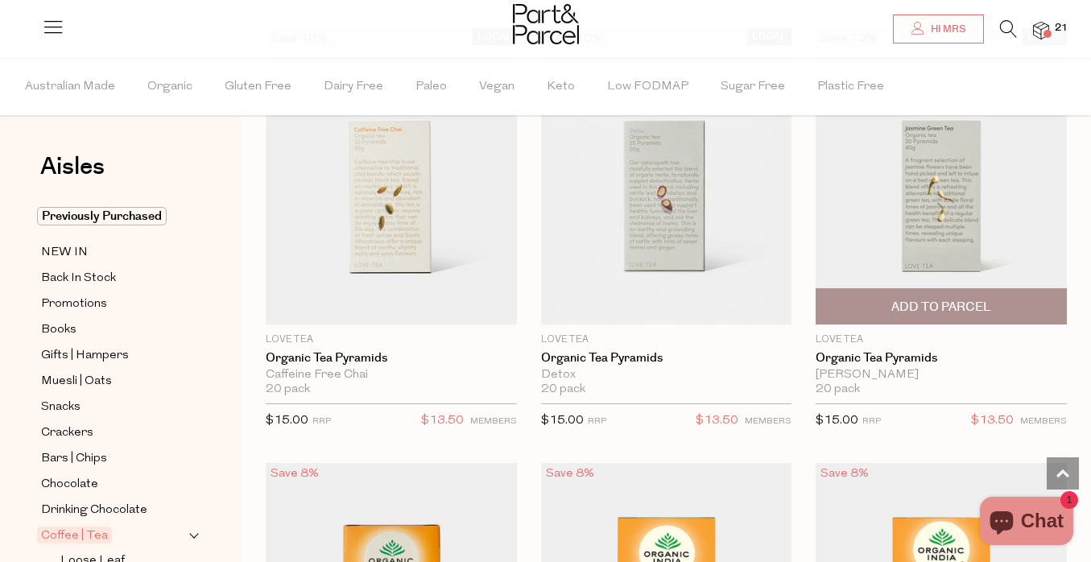
click at [941, 300] on span "Add To Parcel" at bounding box center [941, 307] width 100 height 17
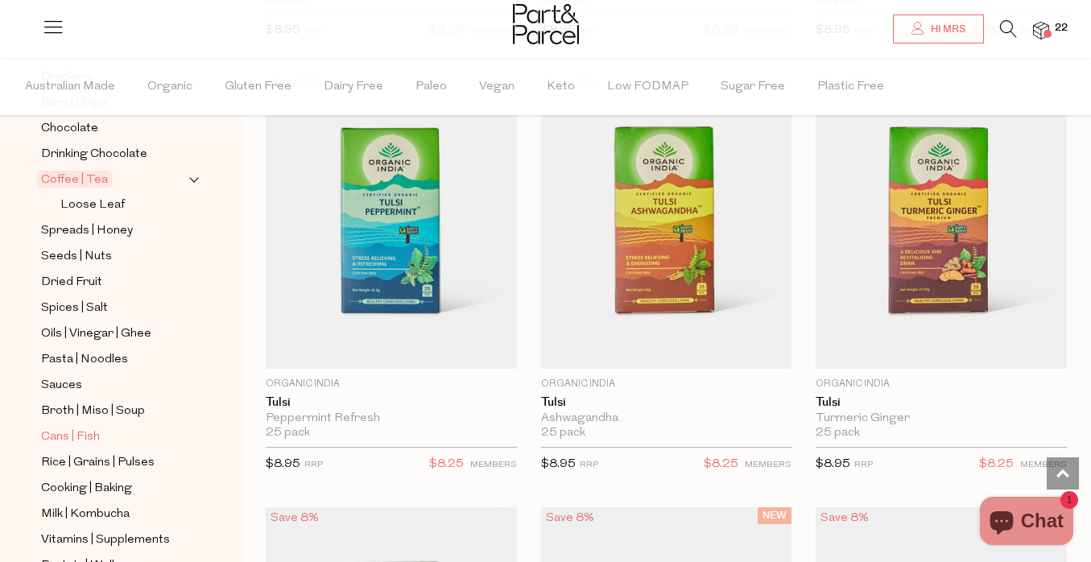
scroll to position [357, 0]
click at [101, 225] on span "Spreads | Honey" at bounding box center [87, 230] width 92 height 19
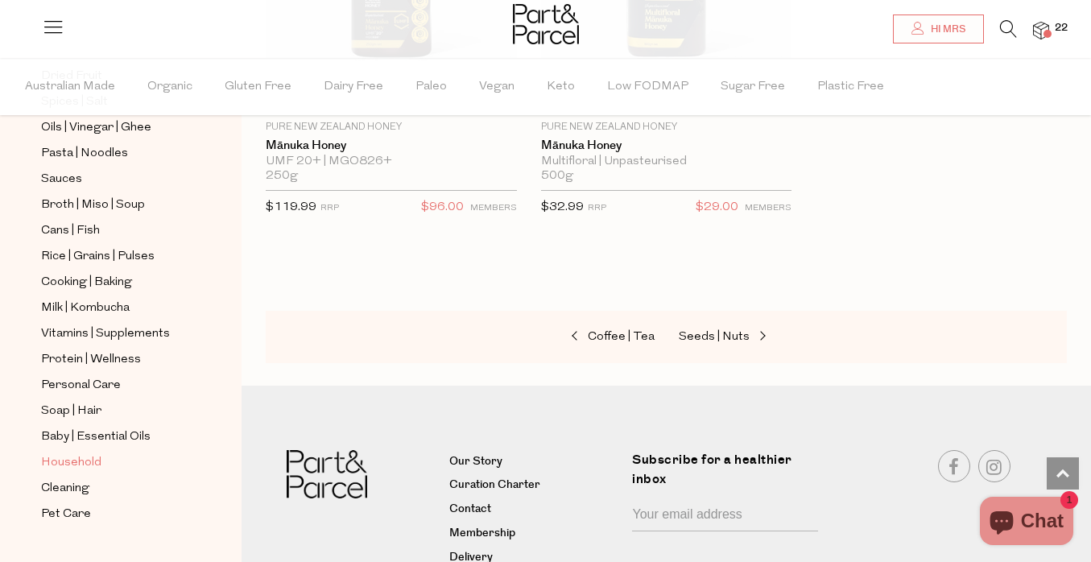
scroll to position [578, 0]
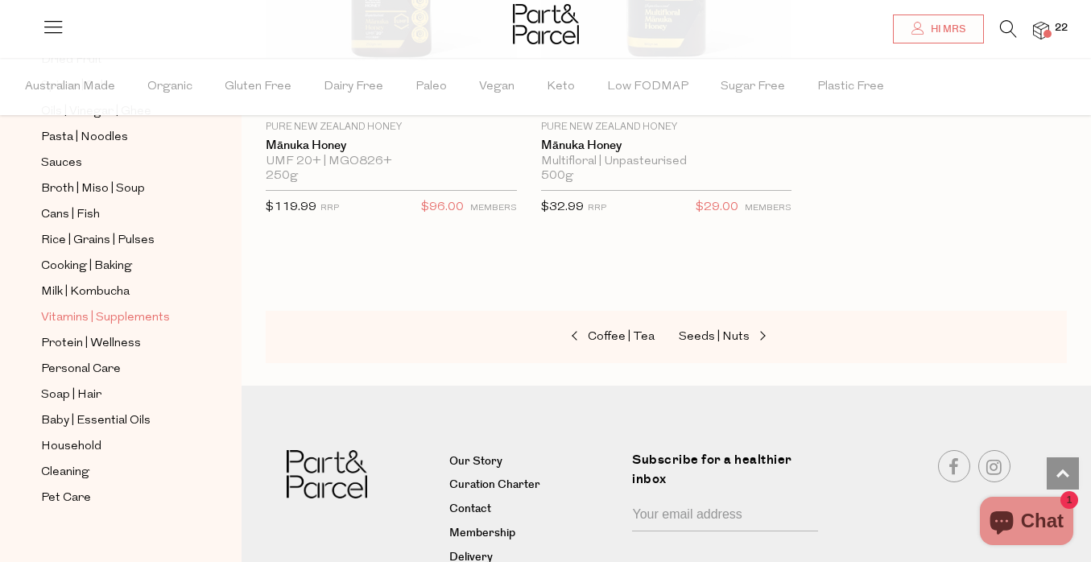
click at [116, 317] on span "Vitamins | Supplements" at bounding box center [105, 317] width 129 height 19
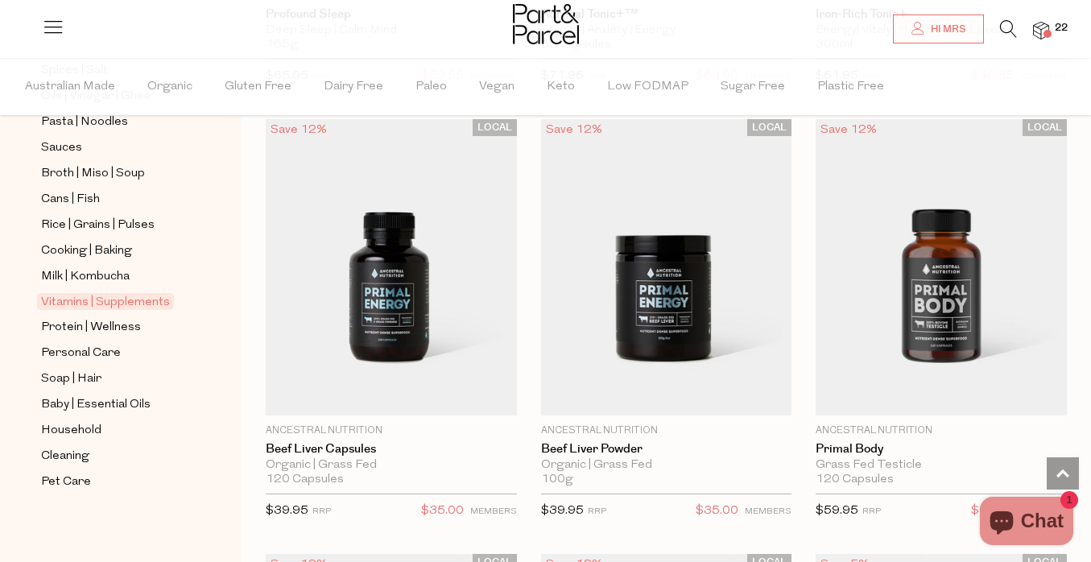
scroll to position [594, 0]
click at [118, 328] on span "Protein | Wellness" at bounding box center [91, 327] width 100 height 19
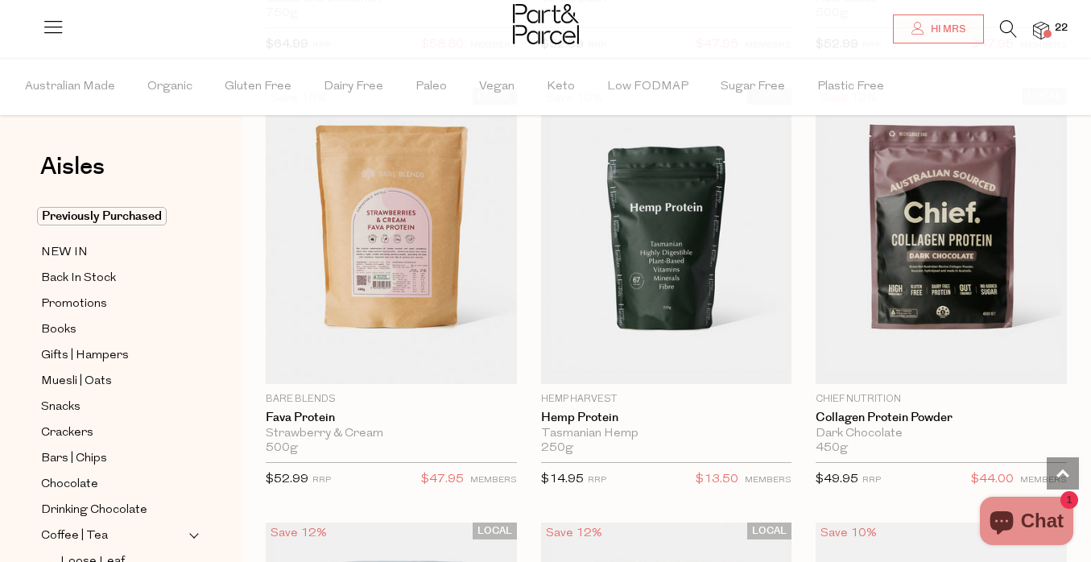
scroll to position [1426, 0]
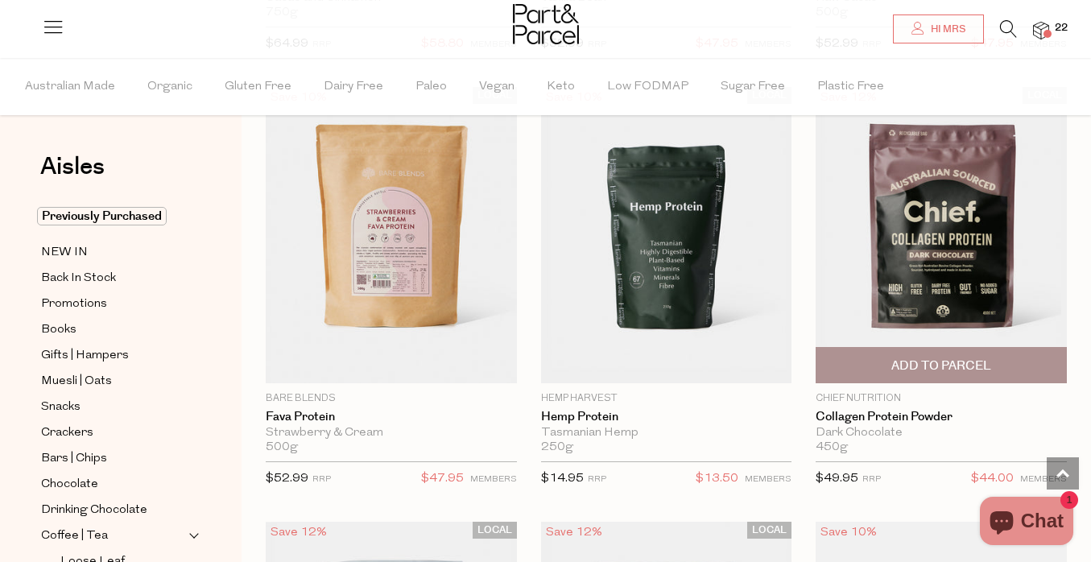
click at [946, 358] on span "Add To Parcel" at bounding box center [941, 365] width 100 height 17
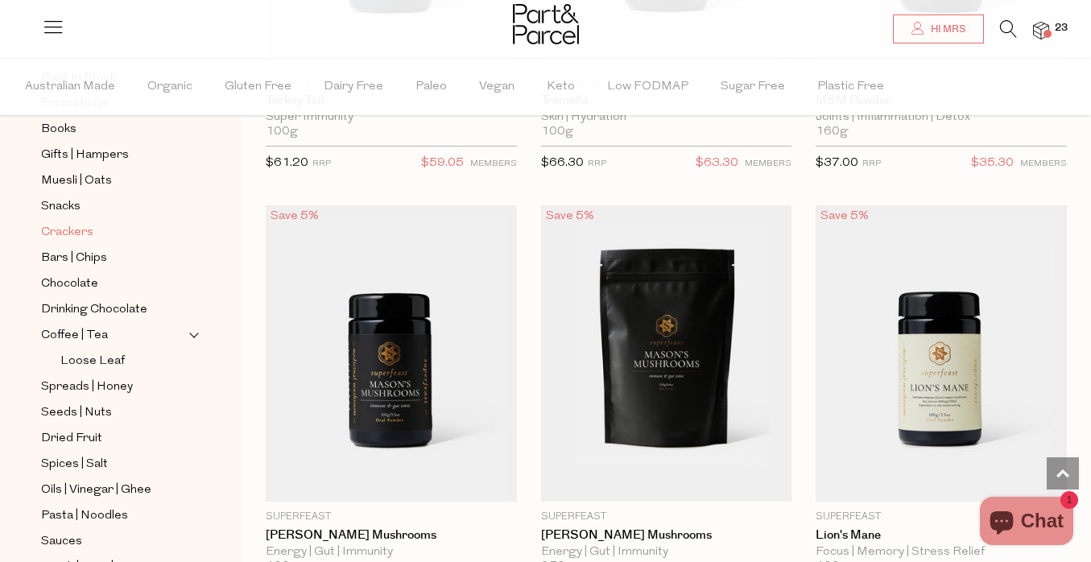
scroll to position [196, 0]
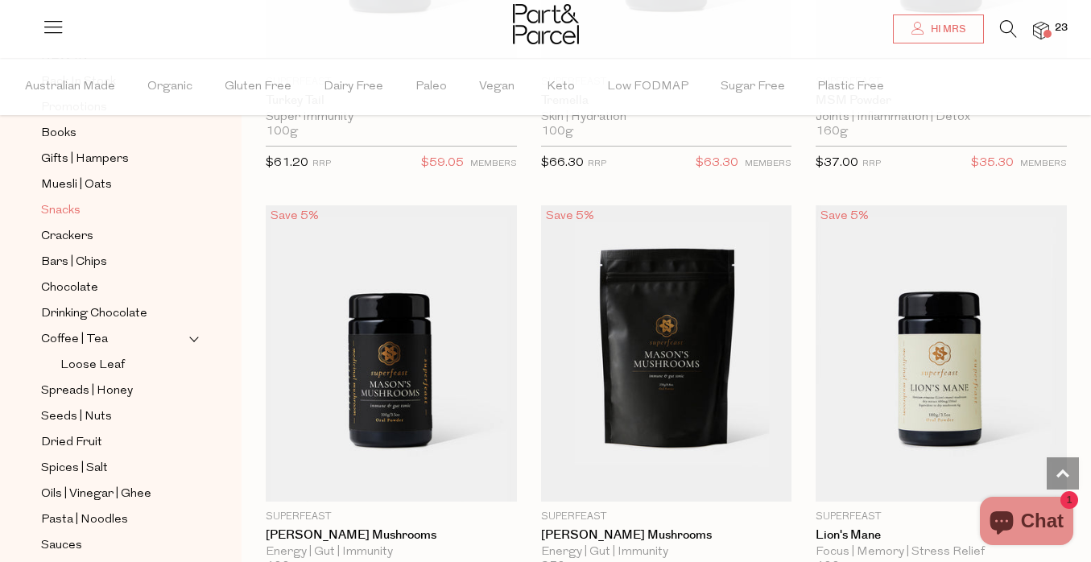
click at [73, 207] on span "Snacks" at bounding box center [60, 210] width 39 height 19
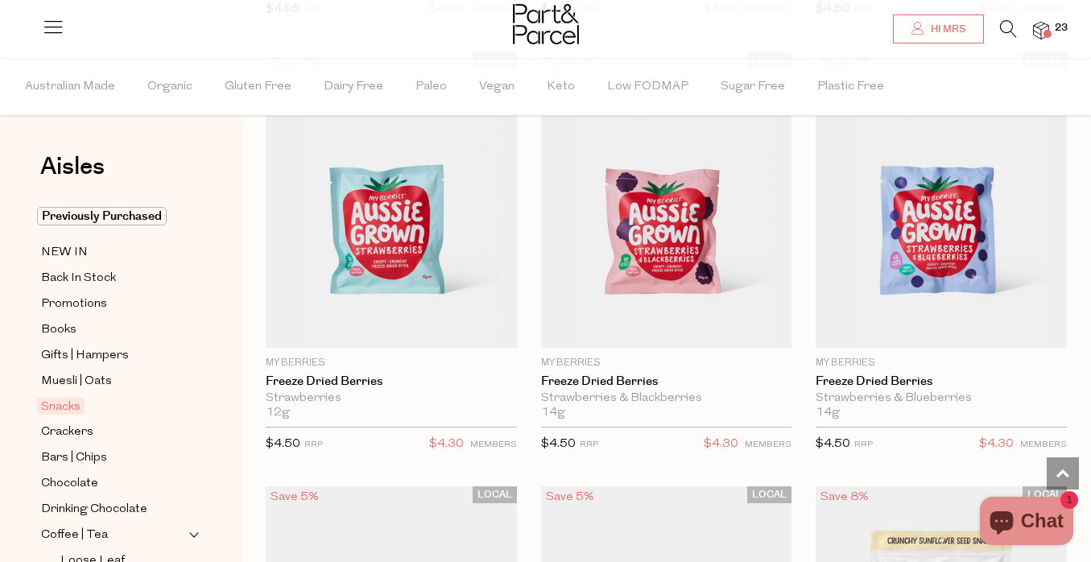
scroll to position [3197, 0]
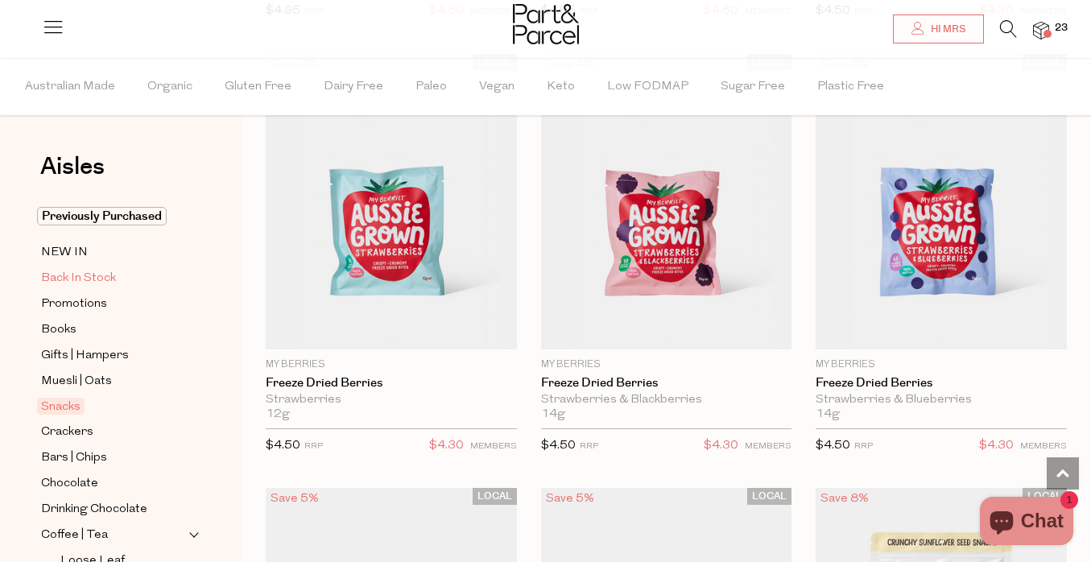
click at [83, 287] on span "Back In Stock" at bounding box center [78, 278] width 75 height 19
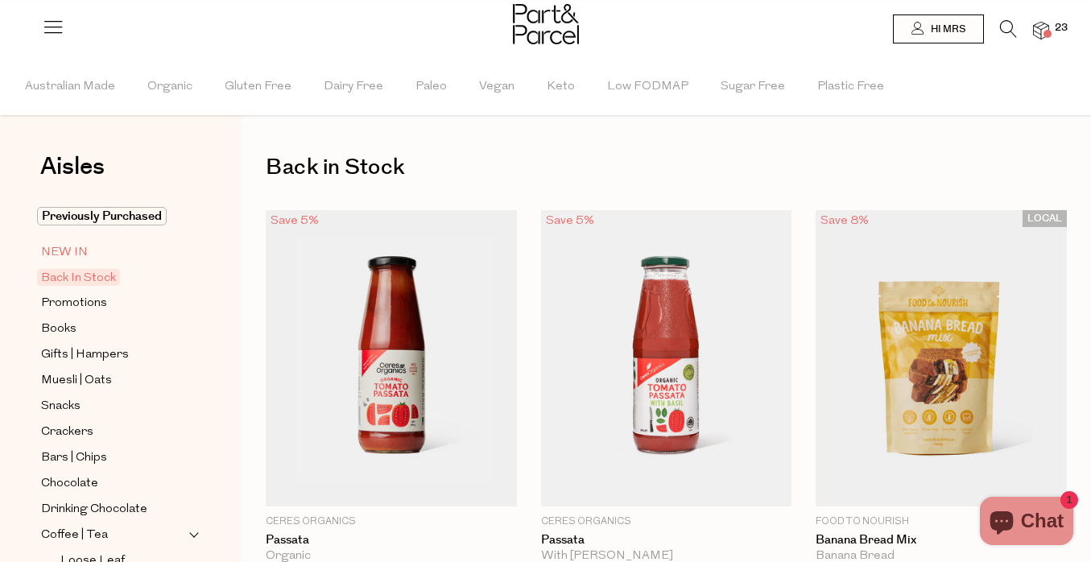
click at [73, 249] on span "NEW IN" at bounding box center [64, 252] width 47 height 19
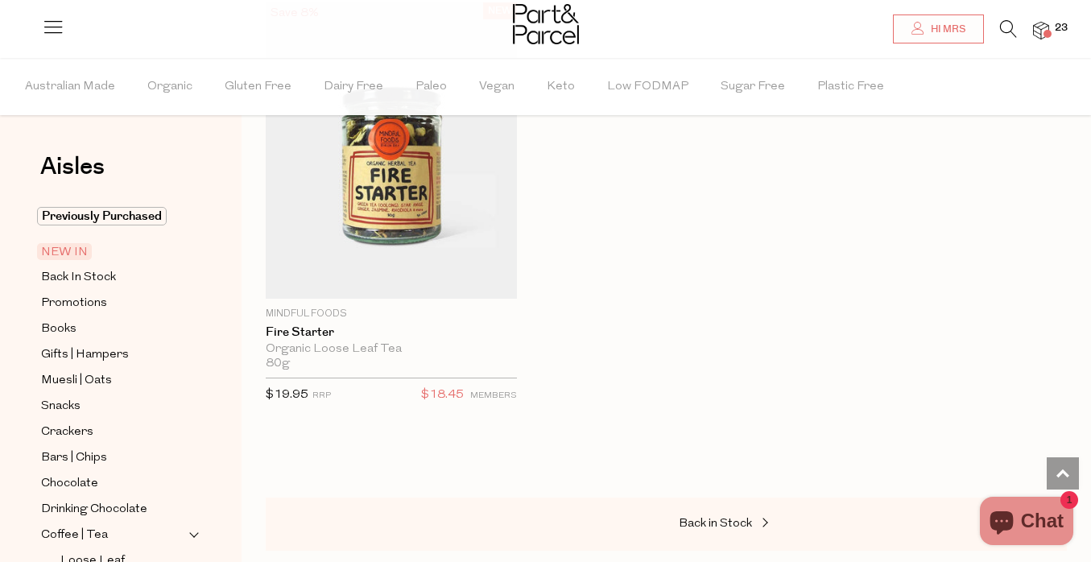
scroll to position [3676, 0]
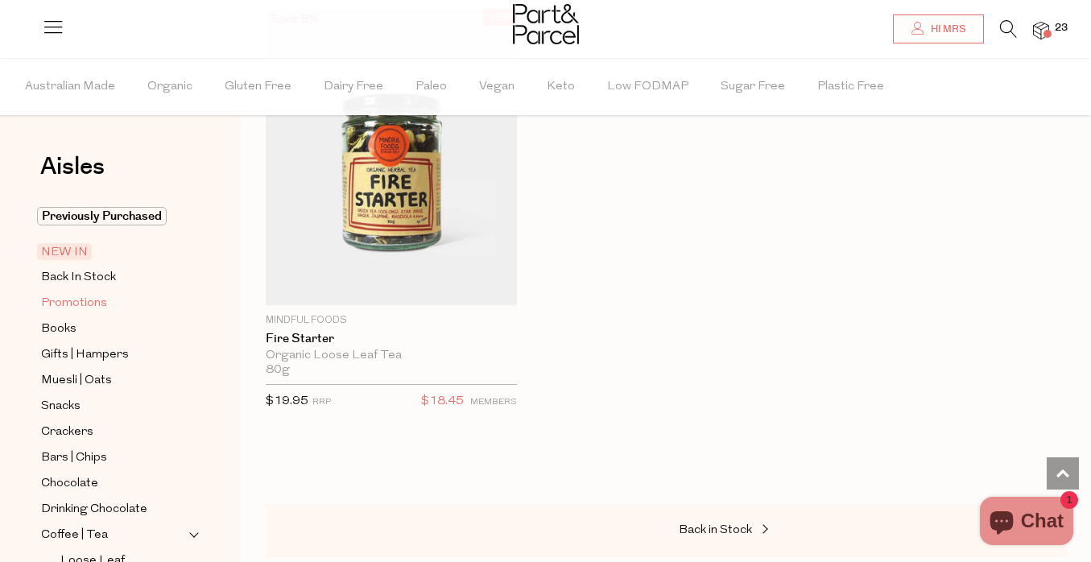
click at [99, 300] on span "Promotions" at bounding box center [74, 303] width 66 height 19
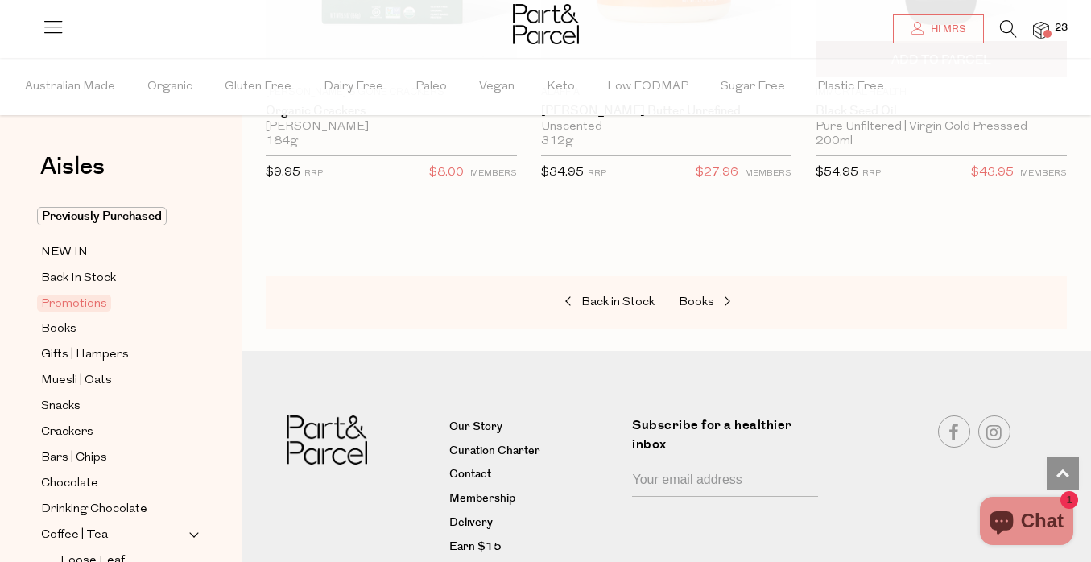
scroll to position [1314, 0]
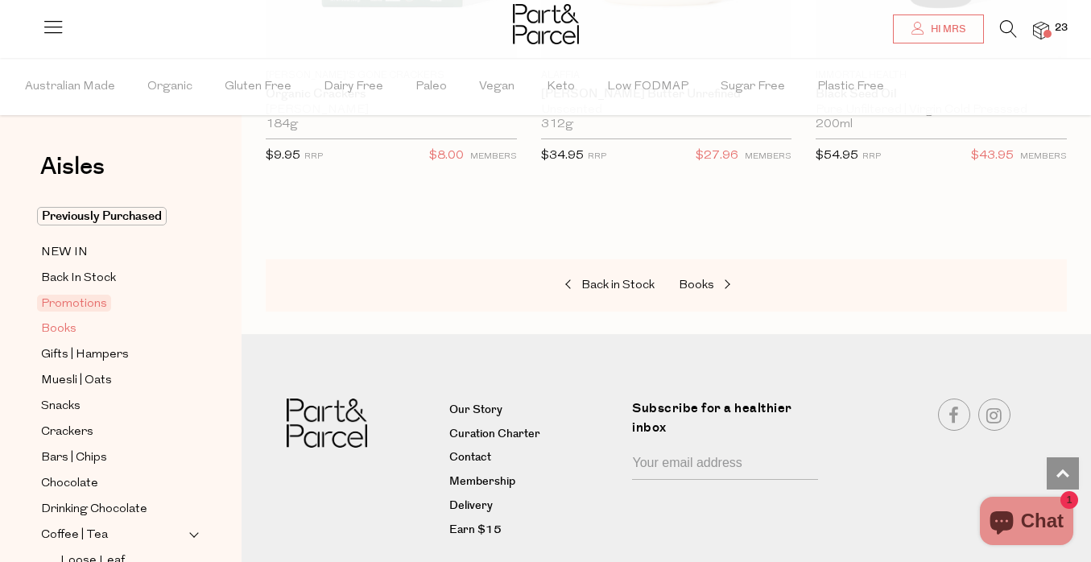
click at [60, 333] on span "Books" at bounding box center [58, 329] width 35 height 19
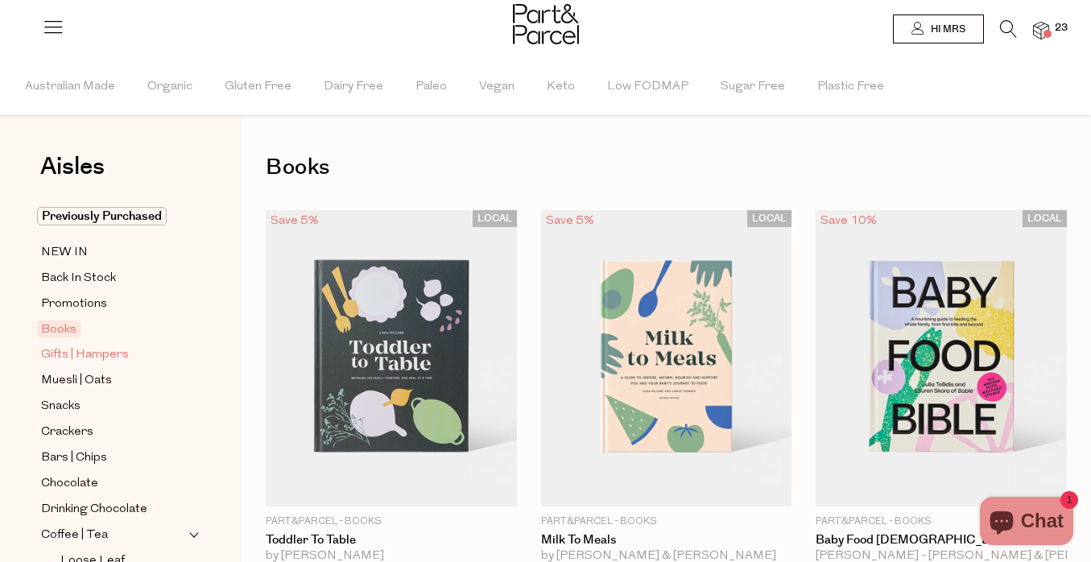
click at [100, 361] on span "Gifts | Hampers" at bounding box center [85, 354] width 88 height 19
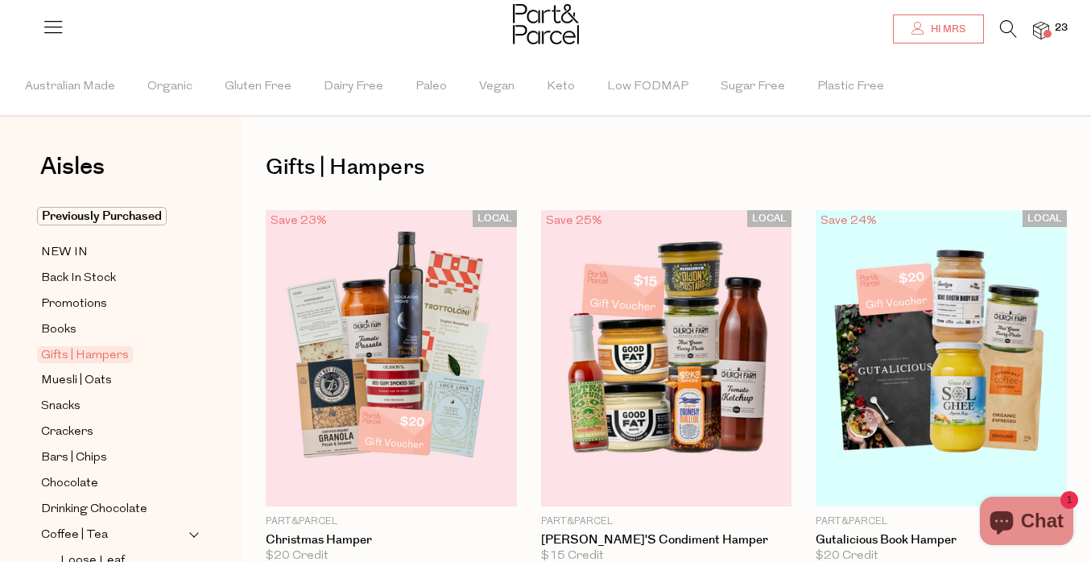
click at [944, 19] on link "Hi Mrs" at bounding box center [938, 28] width 91 height 29
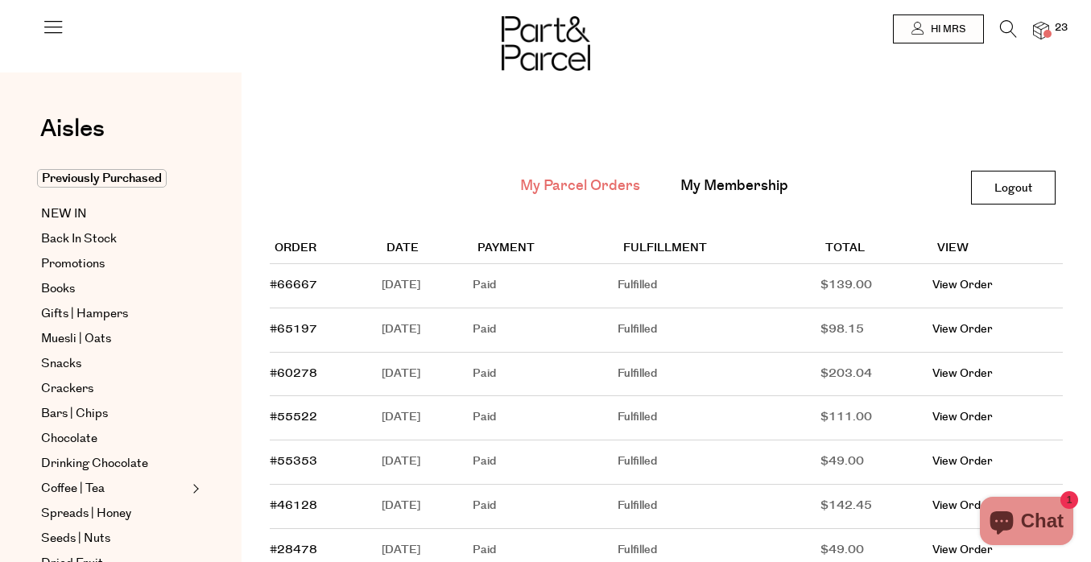
click at [64, 24] on icon at bounding box center [53, 26] width 23 height 23
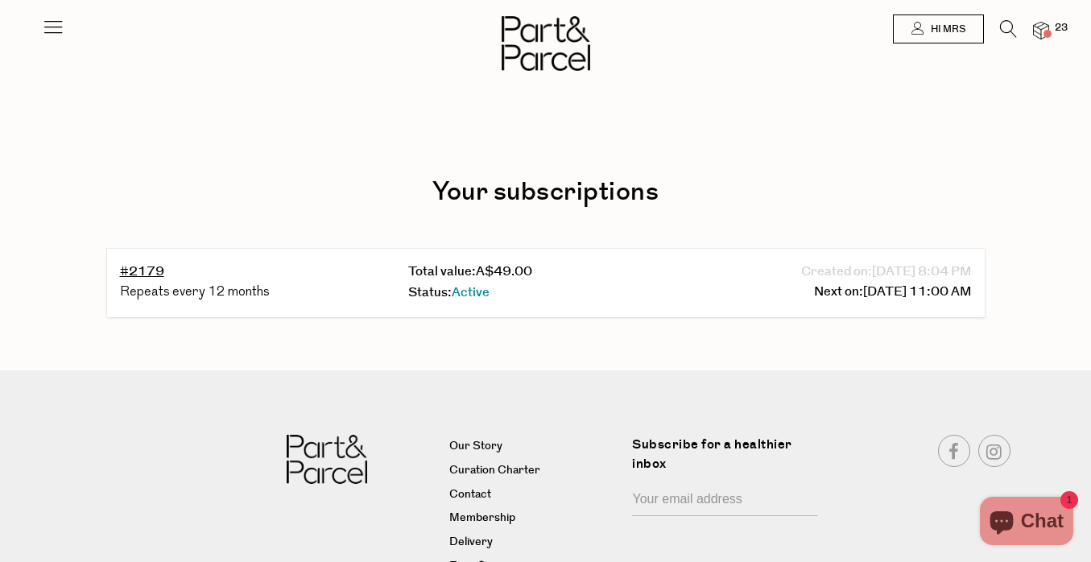
click at [1035, 23] on img at bounding box center [1041, 31] width 16 height 19
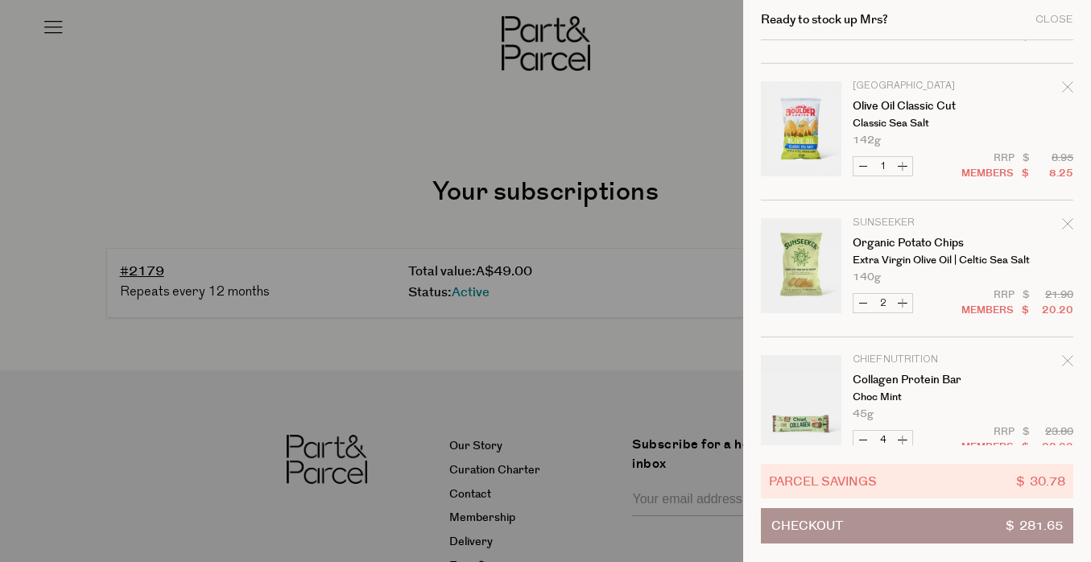
scroll to position [526, 0]
click at [860, 302] on button "Decrease Organic Potato Chips" at bounding box center [862, 301] width 19 height 19
type input "1"
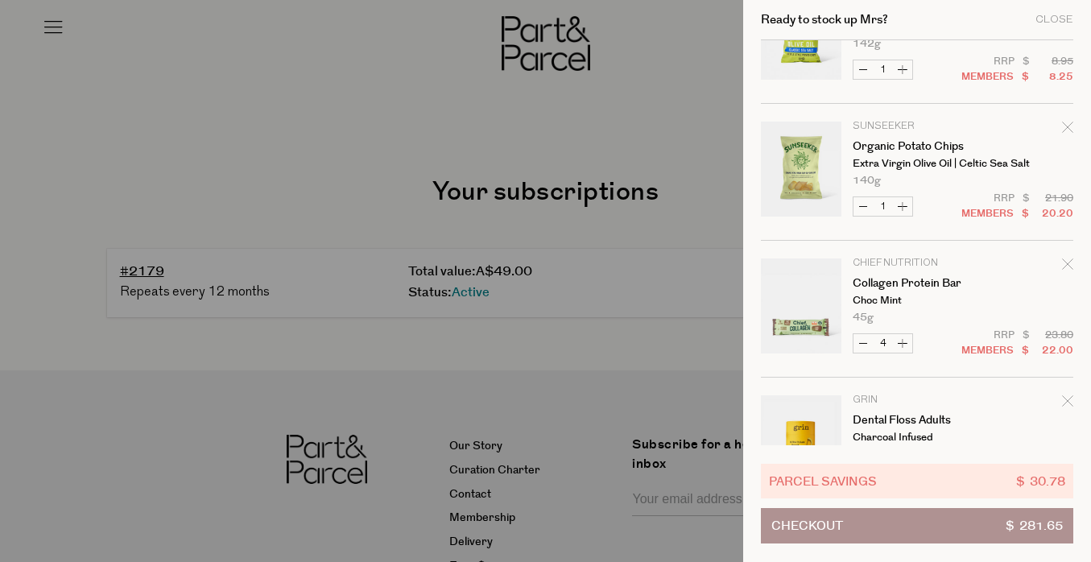
scroll to position [625, 0]
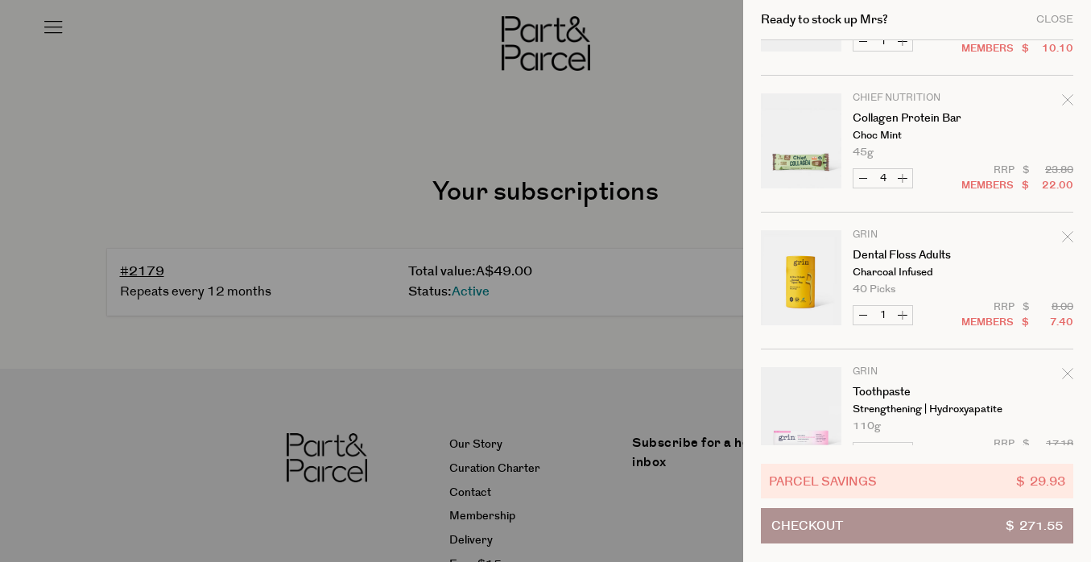
scroll to position [789, 0]
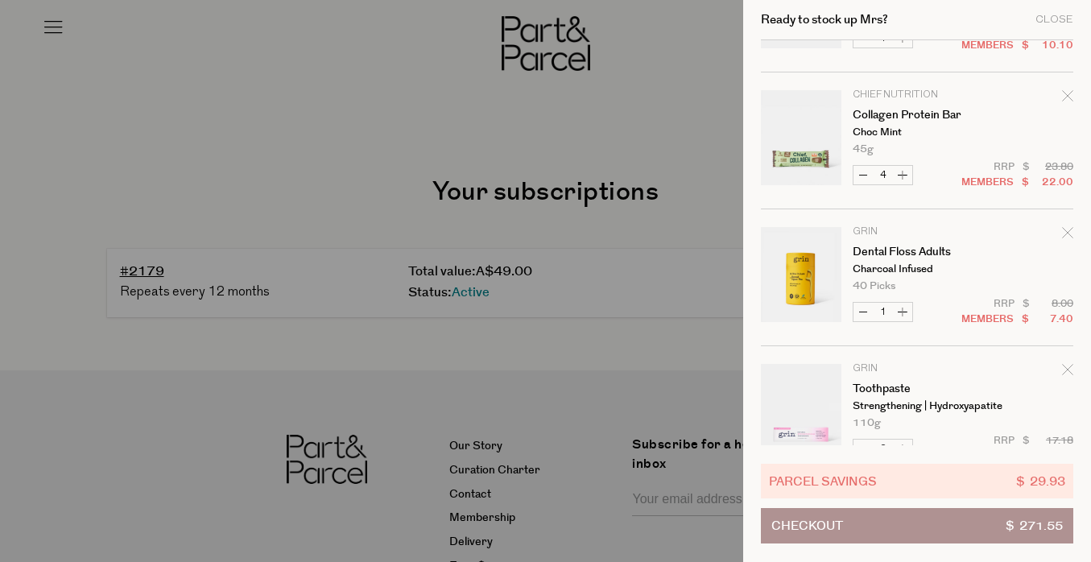
click at [861, 171] on button "Decrease Collagen Protein Bar" at bounding box center [862, 175] width 19 height 19
type input "3"
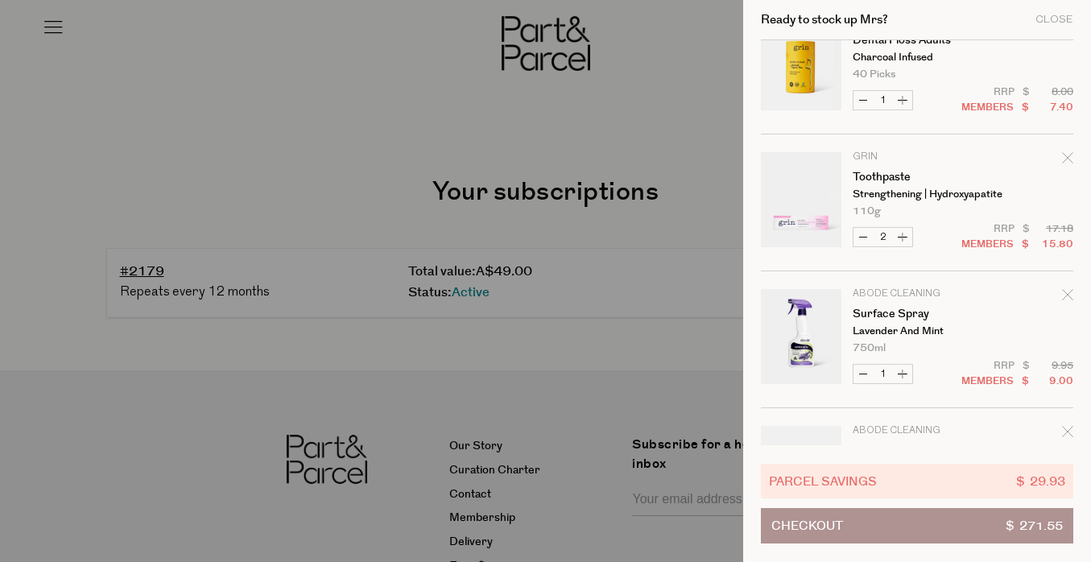
scroll to position [1002, 0]
click at [860, 235] on button "Decrease Toothpaste" at bounding box center [862, 235] width 19 height 19
type input "1"
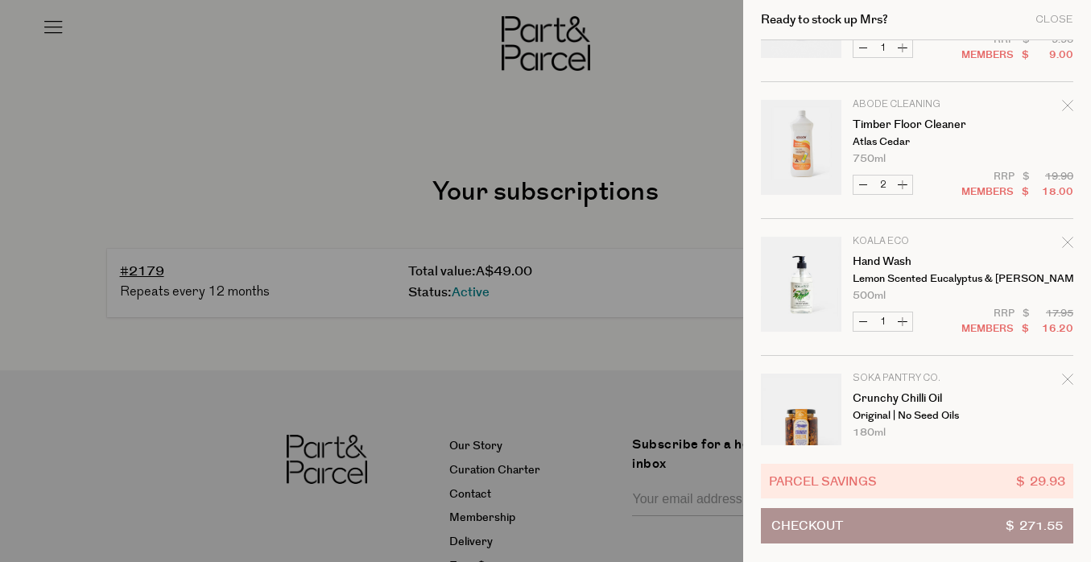
scroll to position [1601, 0]
click at [860, 319] on button "Decrease Hand Wash" at bounding box center [862, 320] width 19 height 19
type input "0"
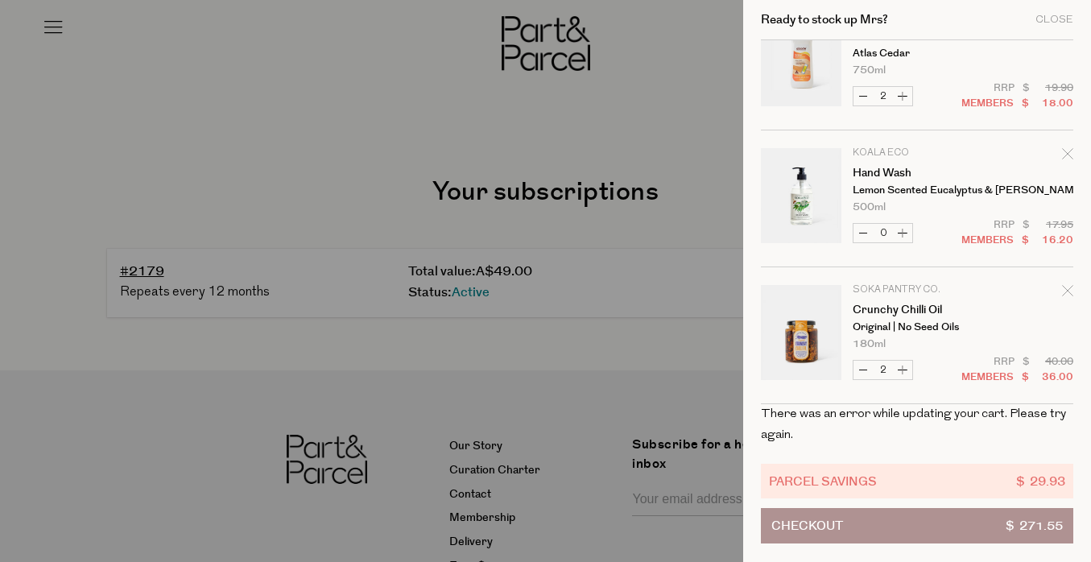
scroll to position [1688, 0]
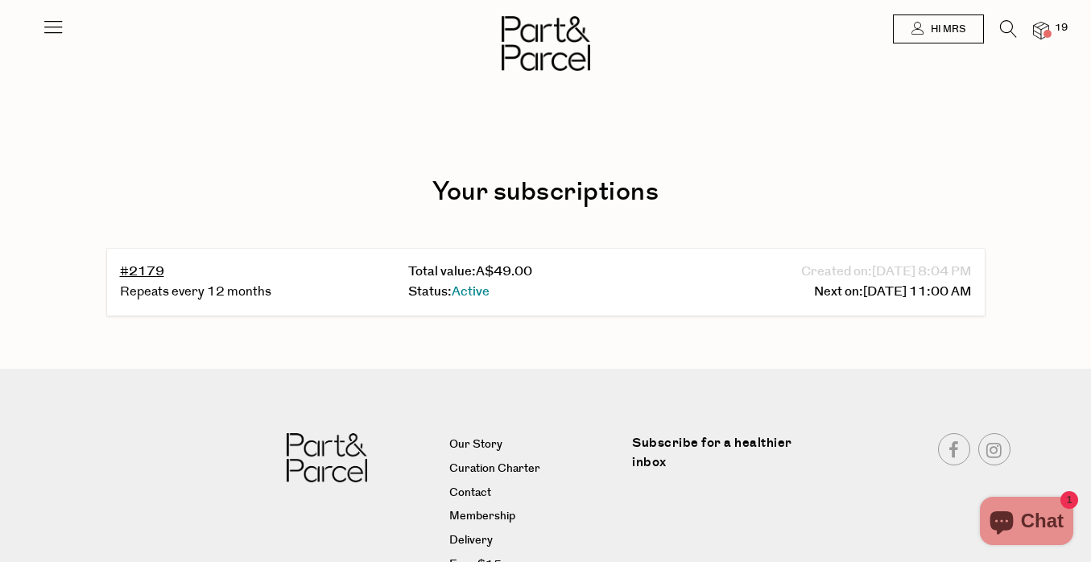
click at [1041, 33] on img at bounding box center [1041, 31] width 16 height 19
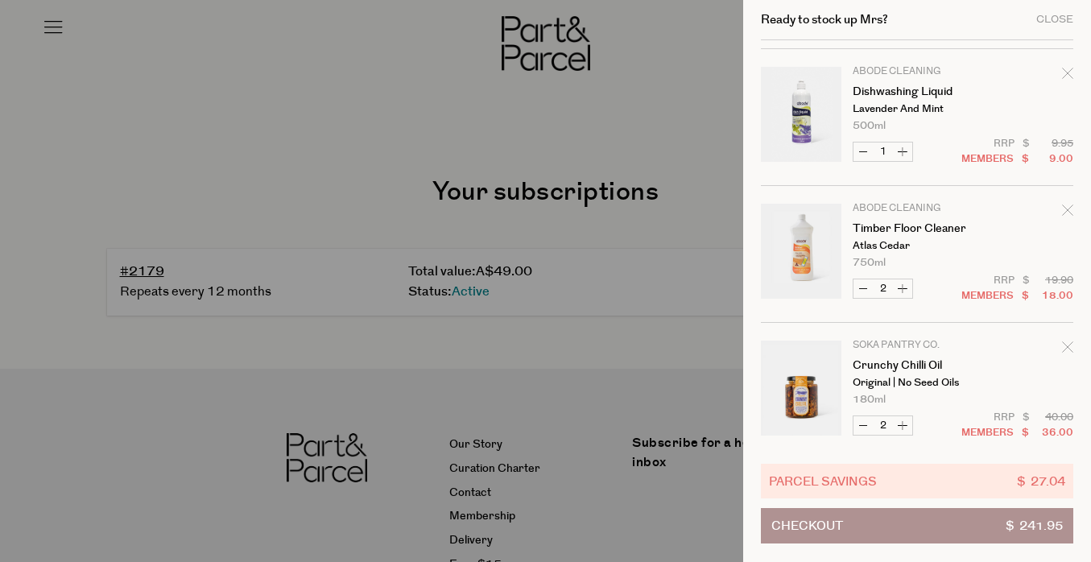
scroll to position [1491, 0]
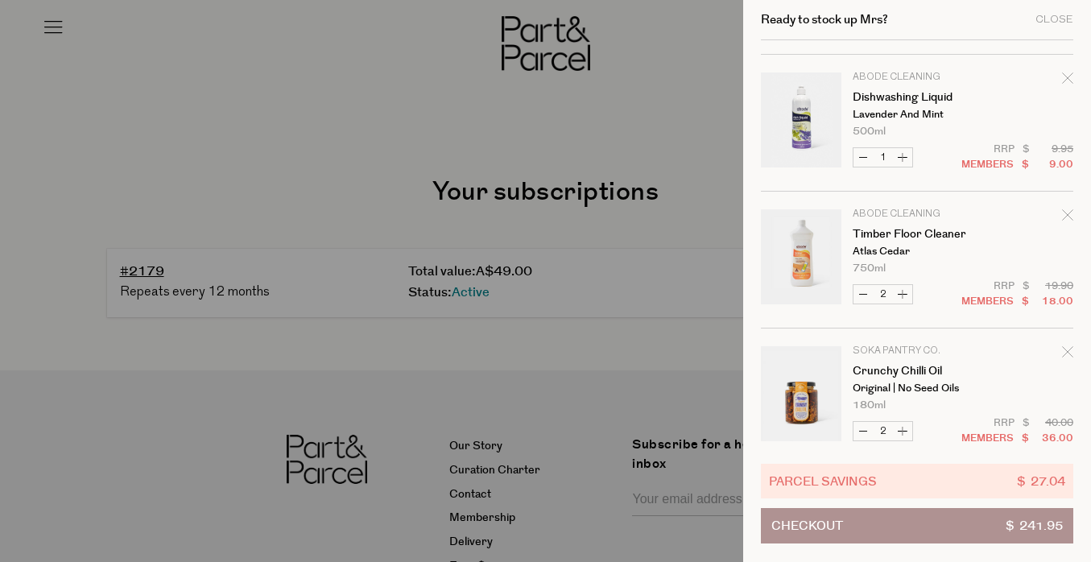
click at [864, 289] on button "Decrease Timber Floor Cleaner" at bounding box center [862, 294] width 19 height 19
type input "1"
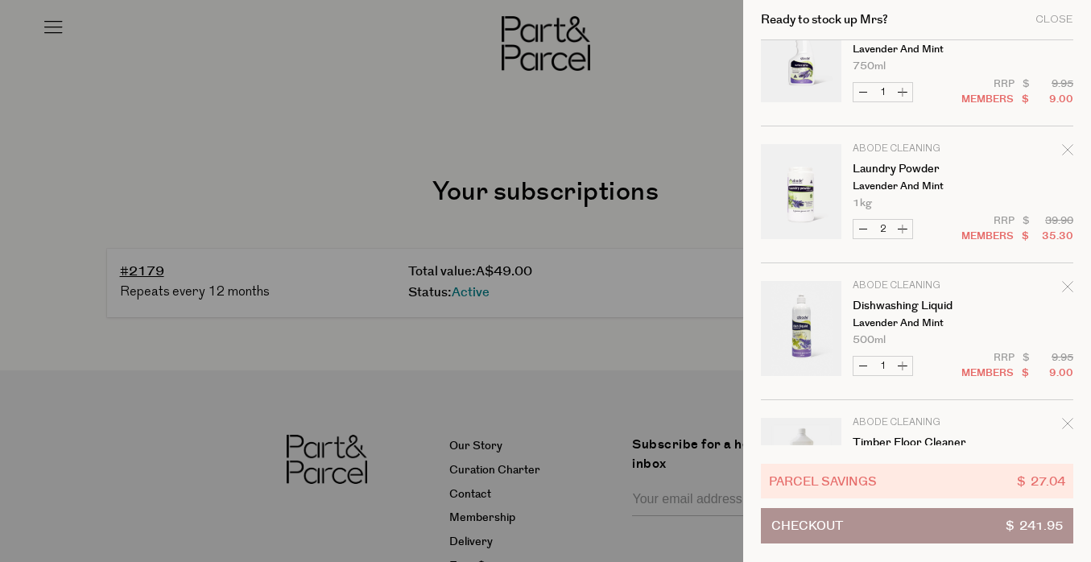
scroll to position [1274, 0]
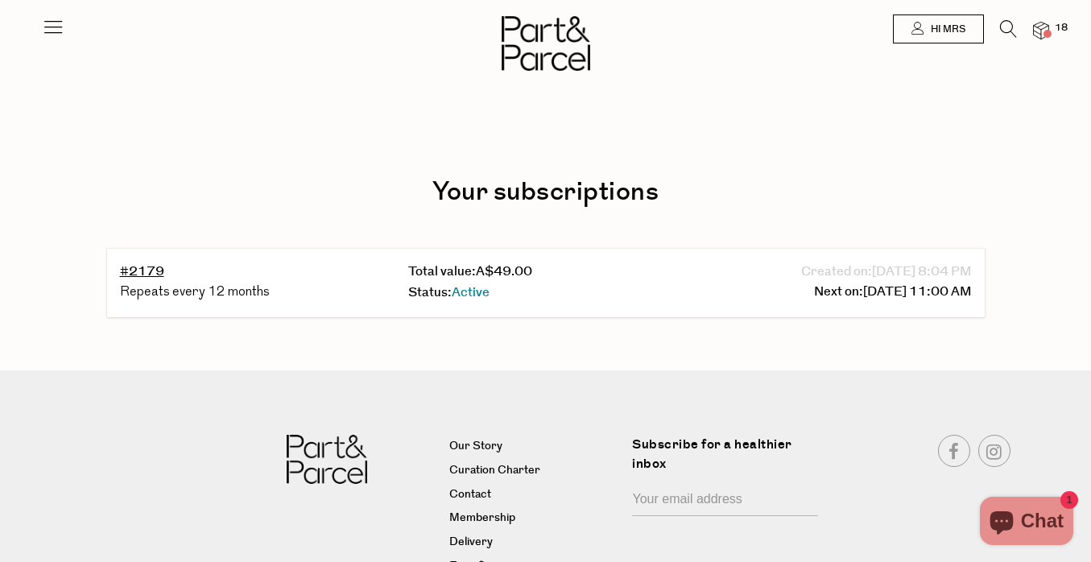
click at [1045, 39] on img at bounding box center [1041, 31] width 16 height 19
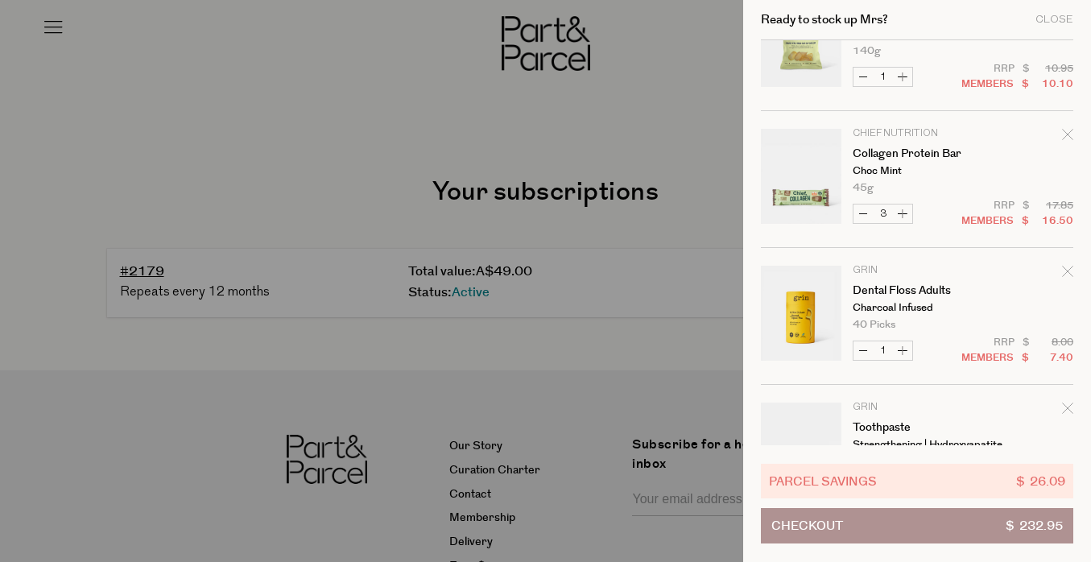
scroll to position [754, 0]
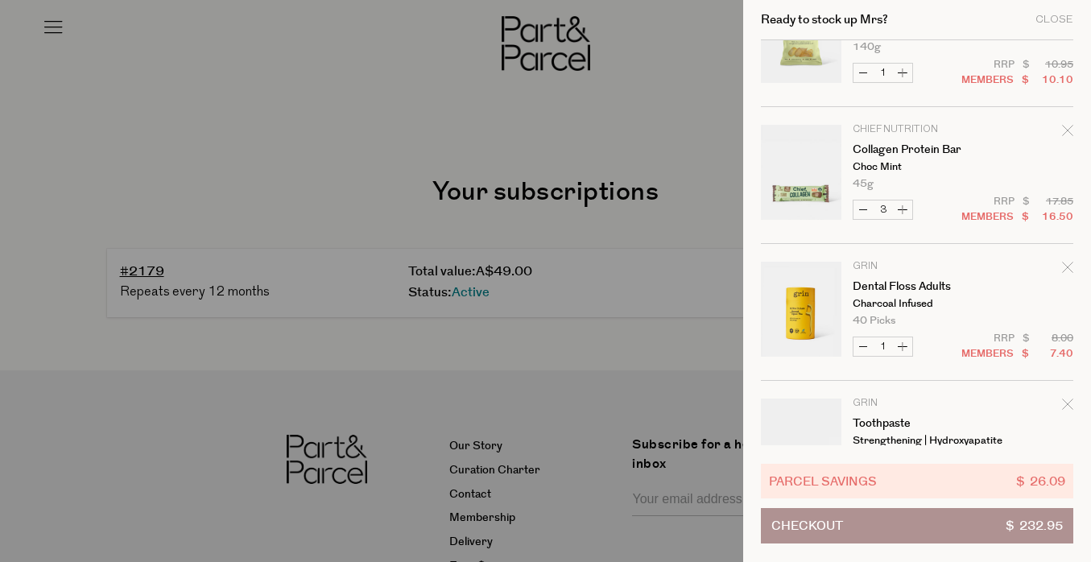
click at [860, 209] on button "Decrease Collagen Protein Bar" at bounding box center [862, 209] width 19 height 19
type input "2"
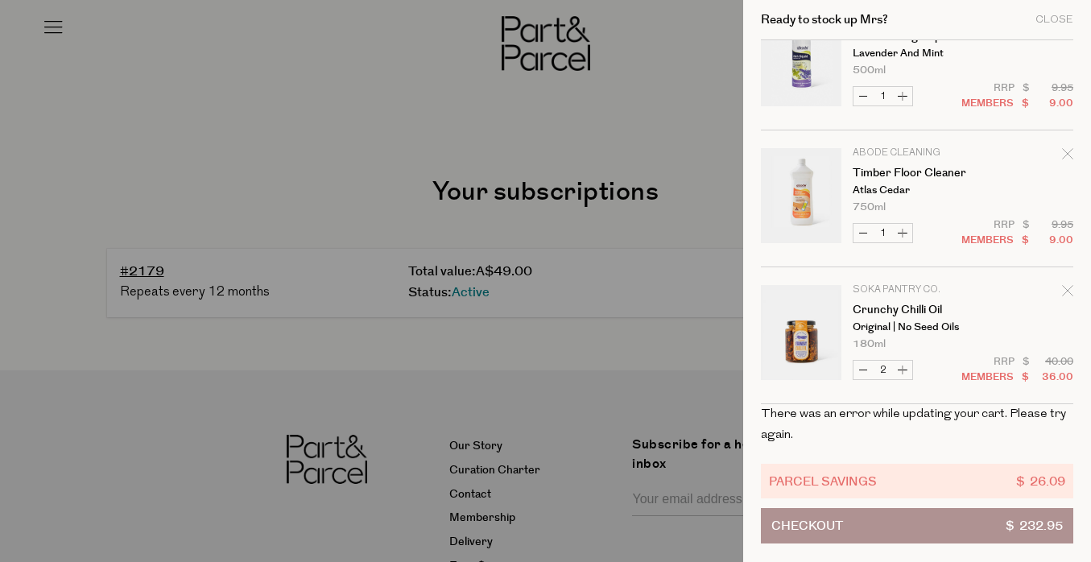
scroll to position [1551, 0]
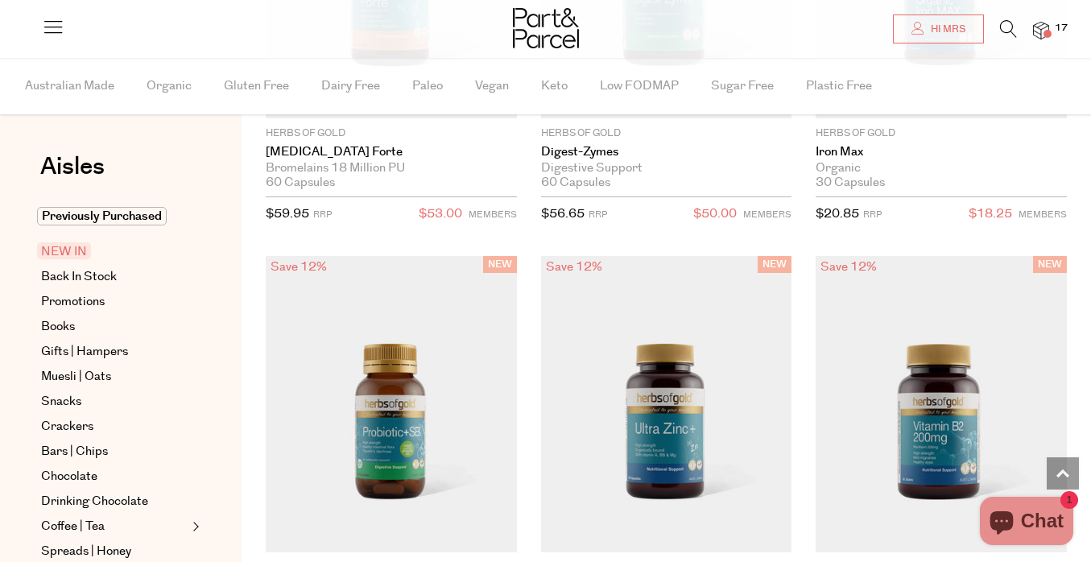
scroll to position [1656, 0]
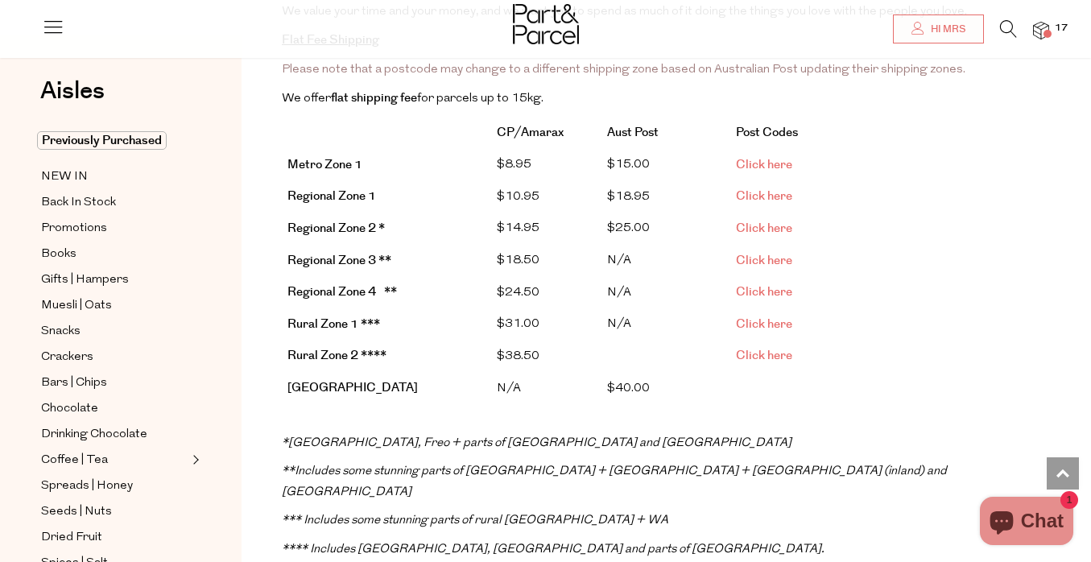
scroll to position [366, 0]
click at [761, 220] on span "Click here" at bounding box center [764, 227] width 56 height 17
click at [934, 33] on span "Hi Mrs" at bounding box center [945, 30] width 39 height 14
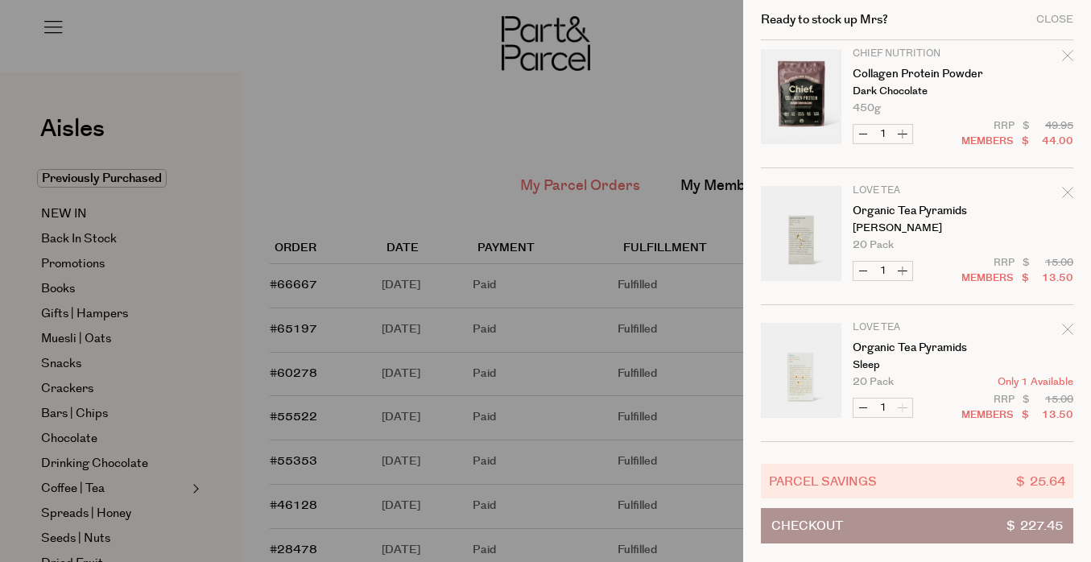
scroll to position [11, 0]
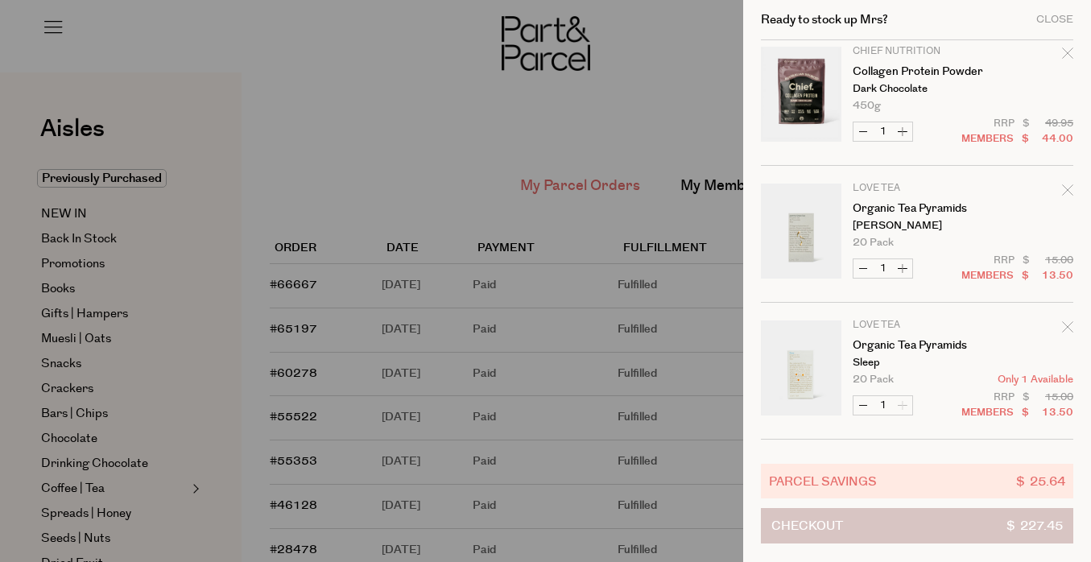
click at [860, 538] on button "Checkout $ 227.45" at bounding box center [917, 525] width 312 height 35
